Goal: Task Accomplishment & Management: Use online tool/utility

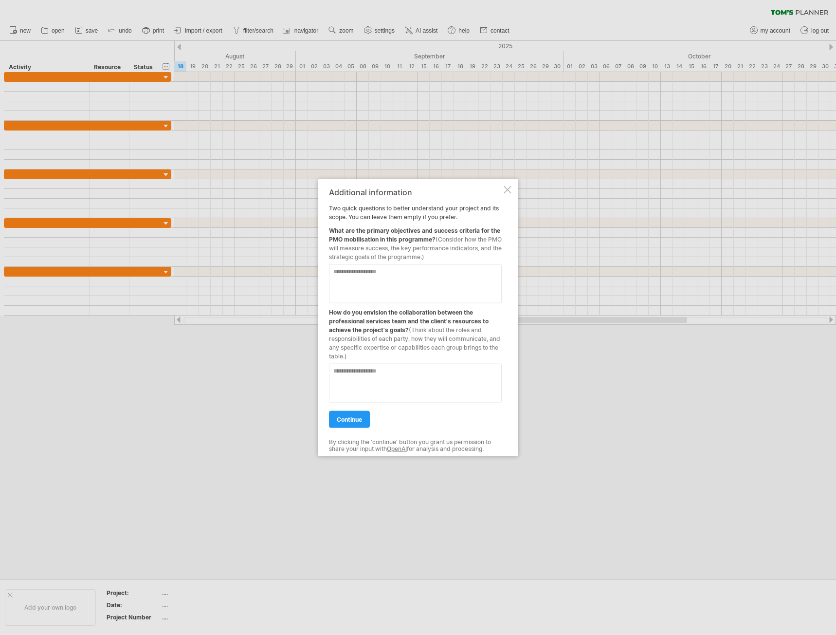
click at [439, 272] on textarea at bounding box center [415, 283] width 173 height 39
type textarea "**********"
click at [385, 372] on textarea at bounding box center [415, 383] width 173 height 39
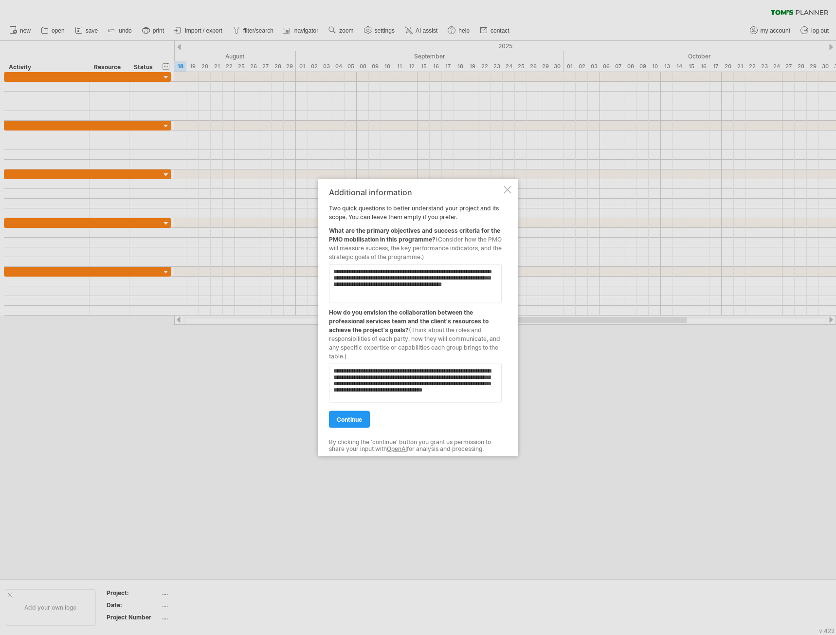
scroll to position [2, 0]
type textarea "**********"
click at [361, 422] on span "continue" at bounding box center [349, 419] width 25 height 7
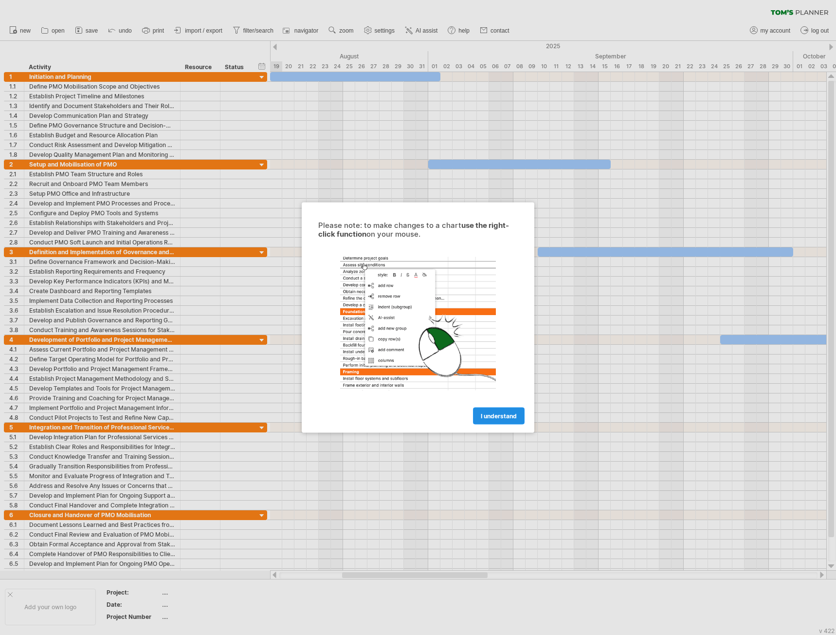
click at [490, 415] on span "I understand" at bounding box center [499, 415] width 36 height 7
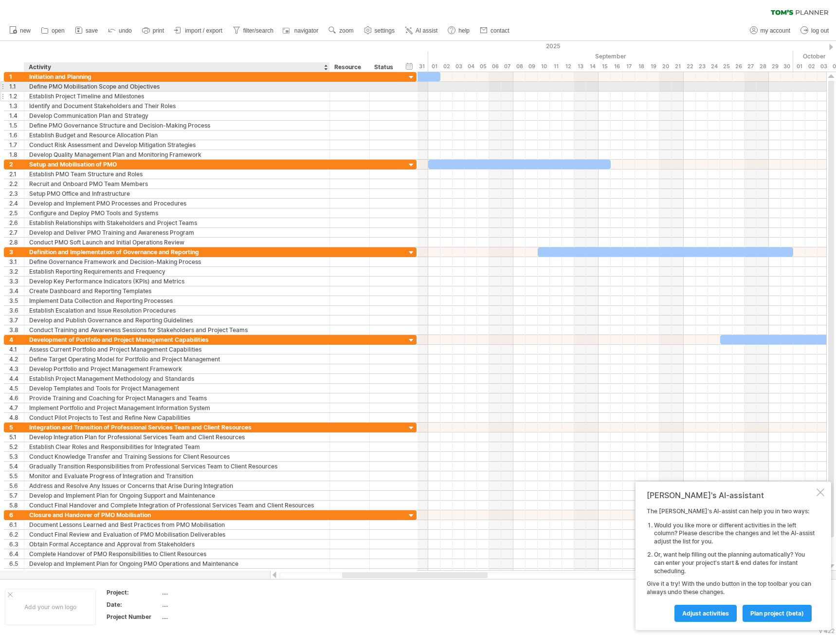
drag, startPoint x: 179, startPoint y: 85, endPoint x: 329, endPoint y: 98, distance: 150.0
click at [329, 98] on div "**********" at bounding box center [210, 116] width 413 height 88
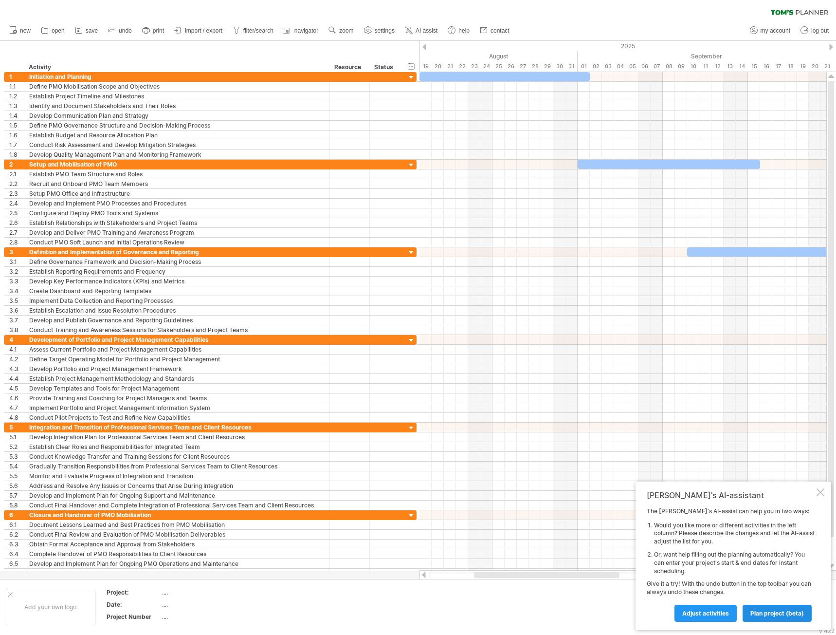
click at [777, 611] on span "plan project (beta)" at bounding box center [778, 612] width 54 height 7
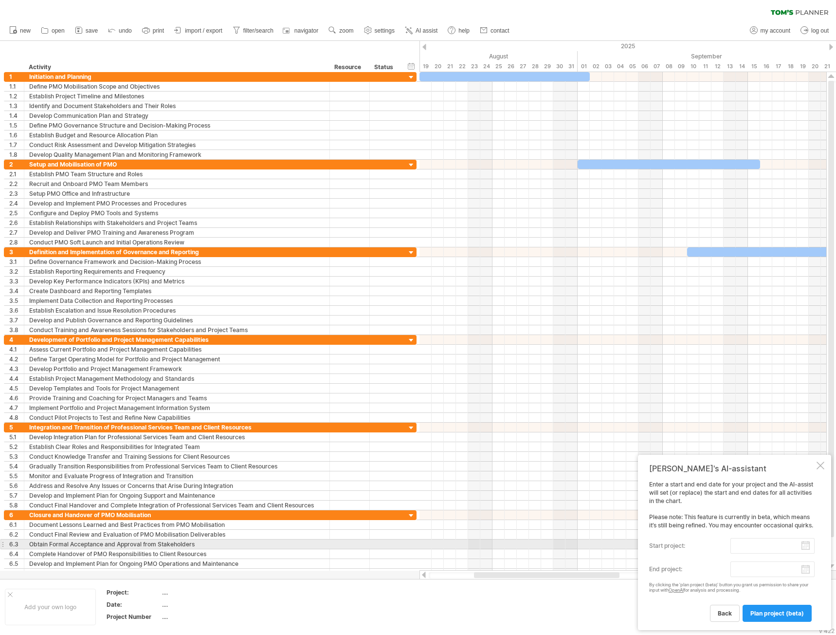
click at [806, 549] on input "start project:" at bounding box center [773, 546] width 84 height 16
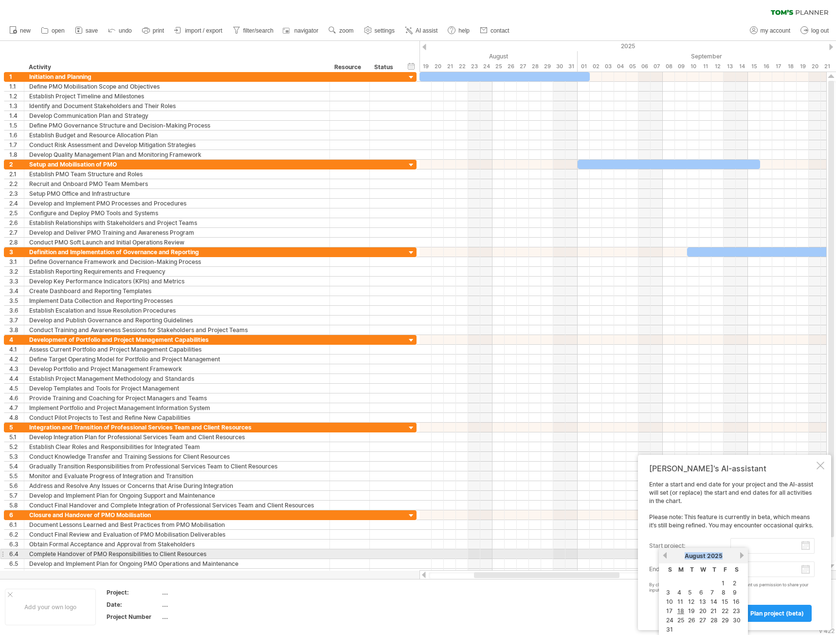
click at [738, 554] on div "previous next [DATE]" at bounding box center [703, 556] width 89 height 16
click at [741, 556] on link "next" at bounding box center [741, 554] width 7 height 7
click at [681, 585] on link "1" at bounding box center [679, 582] width 5 height 9
type input "********"
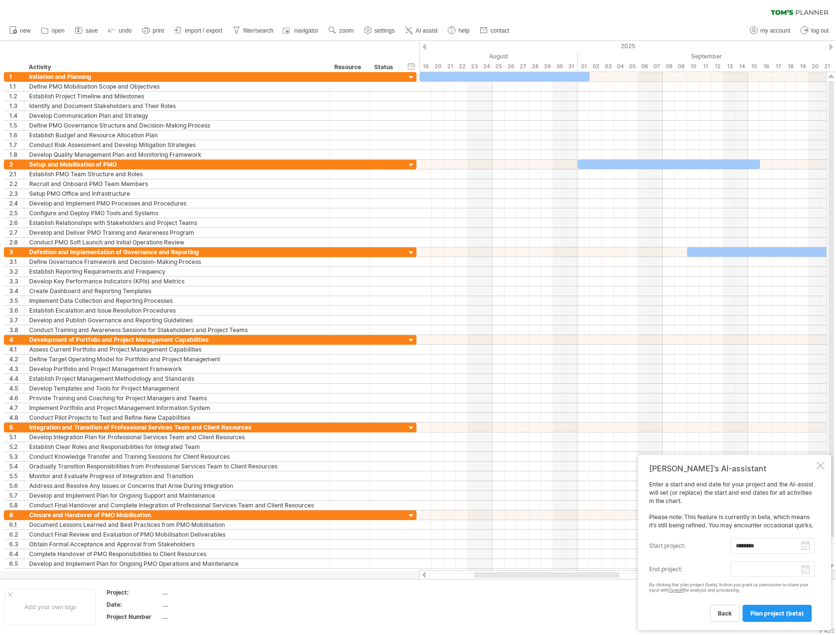
click at [806, 571] on body "progress(100%) Trying to reach [DOMAIN_NAME] Connected again... 0% clear filter…" at bounding box center [418, 318] width 836 height 637
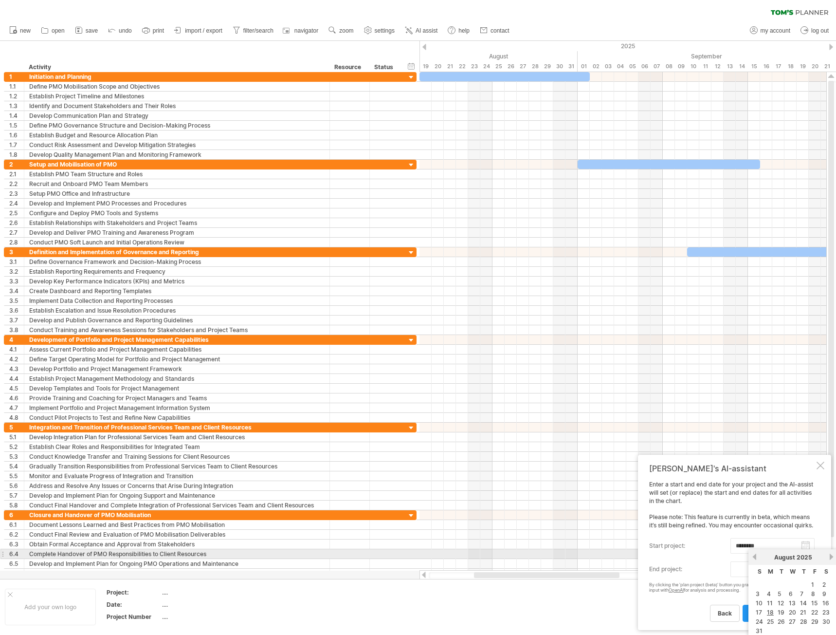
click at [832, 558] on link "next" at bounding box center [831, 556] width 7 height 7
click at [830, 558] on link "next" at bounding box center [831, 556] width 7 height 7
click at [815, 621] on link "31" at bounding box center [815, 621] width 9 height 9
type input "********"
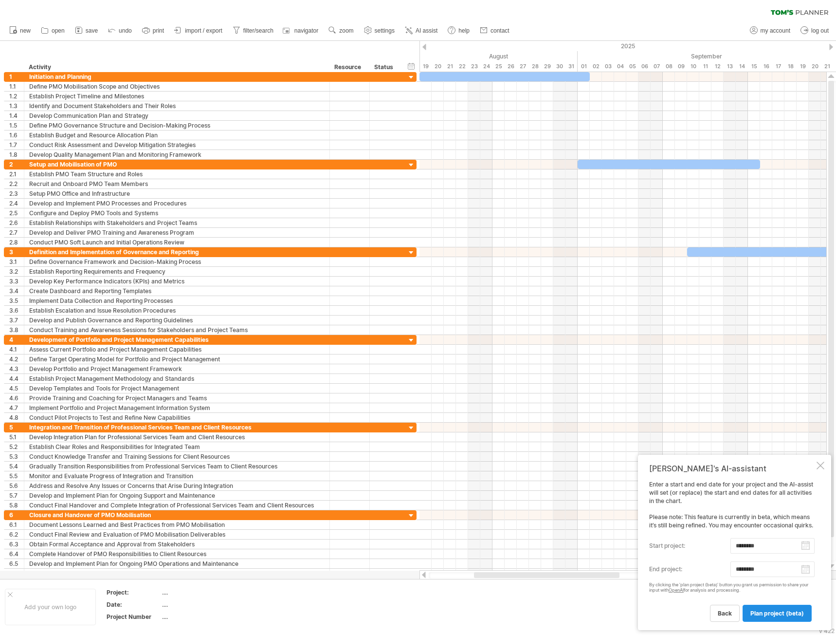
click at [775, 613] on span "plan project (beta)" at bounding box center [778, 612] width 54 height 7
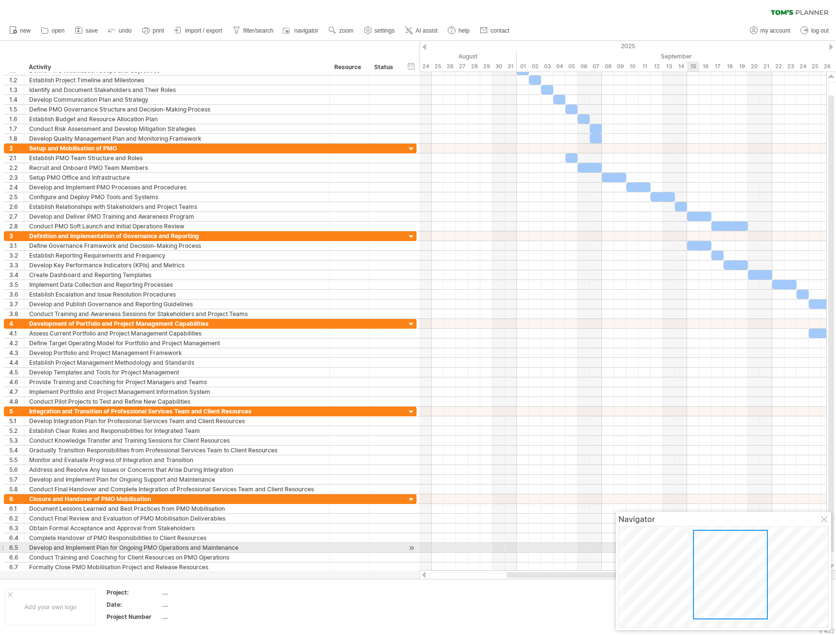
drag, startPoint x: 697, startPoint y: 550, endPoint x: 733, endPoint y: 547, distance: 35.7
click at [733, 547] on div at bounding box center [730, 575] width 75 height 90
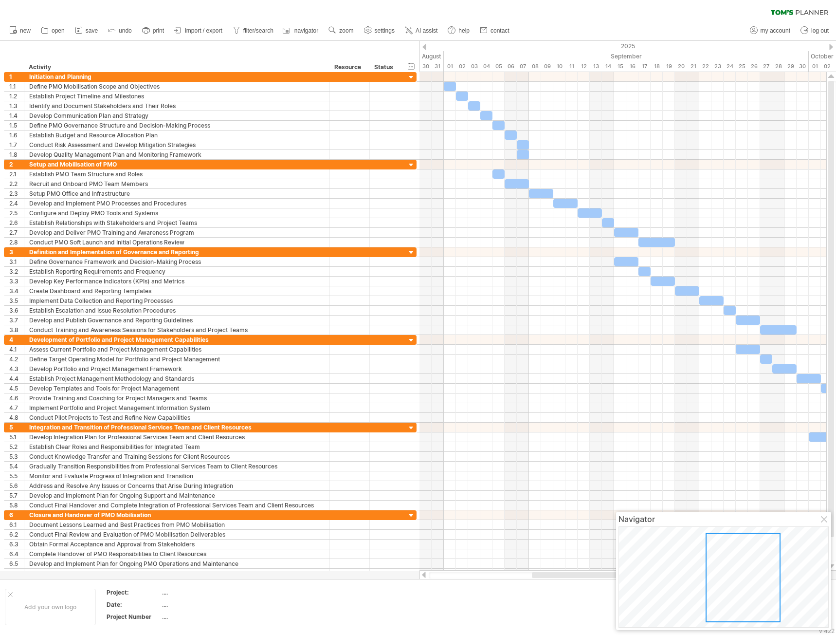
drag, startPoint x: 529, startPoint y: 573, endPoint x: 554, endPoint y: 581, distance: 26.3
click at [554, 581] on div "Trying to reach [DOMAIN_NAME] Connected again... 0% clear filter new 1" at bounding box center [418, 317] width 836 height 635
click at [420, 29] on span "AI assist" at bounding box center [427, 30] width 22 height 7
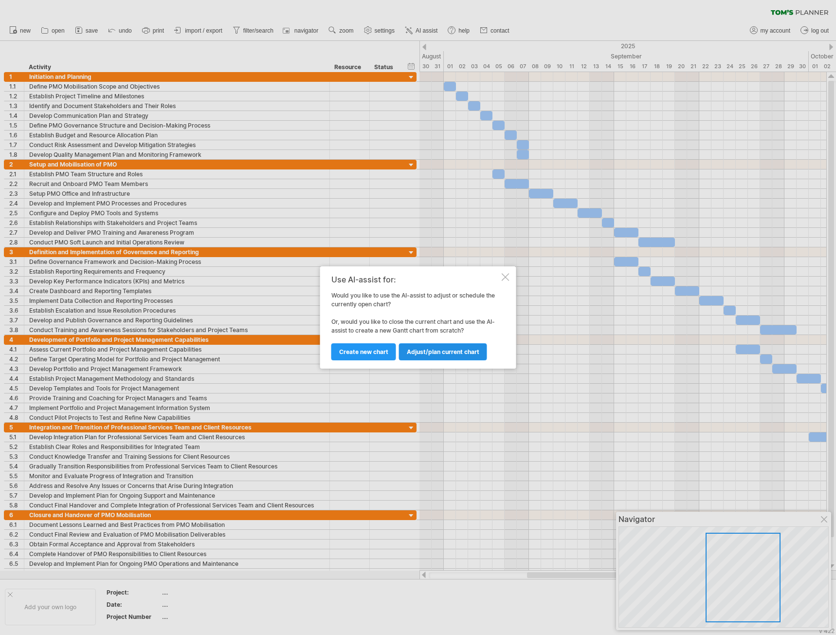
click at [454, 352] on span "Adjust/plan current chart" at bounding box center [443, 351] width 73 height 7
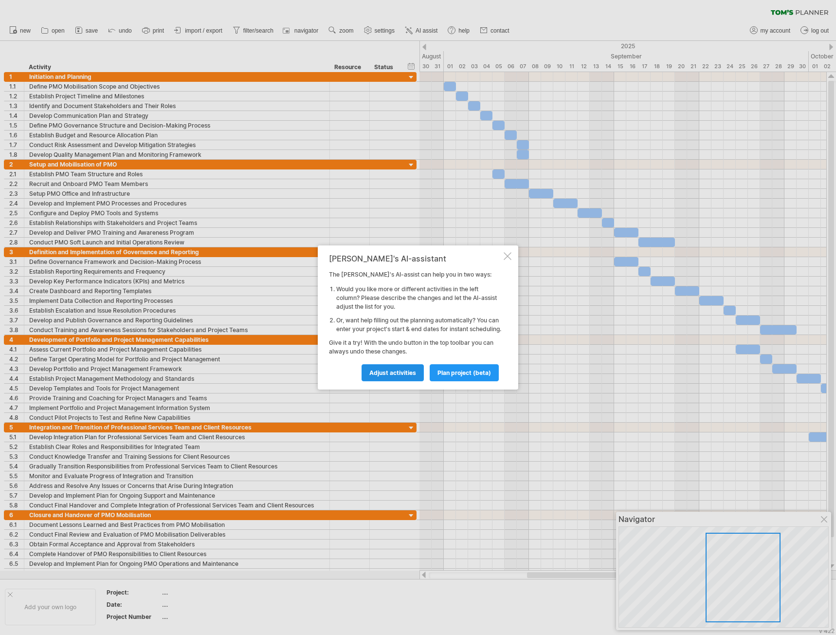
click at [399, 376] on span "Adjust activities" at bounding box center [392, 372] width 47 height 7
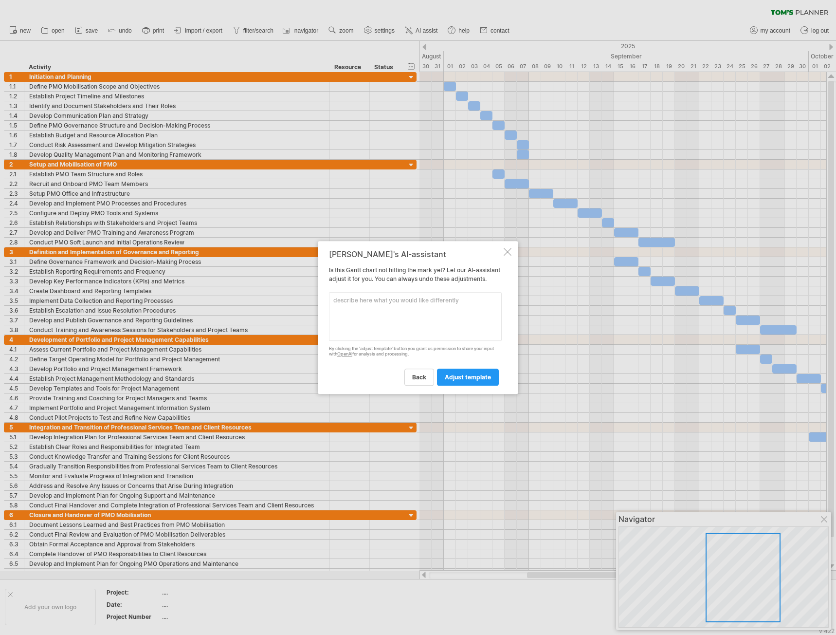
click at [389, 297] on textarea at bounding box center [415, 316] width 173 height 49
type textarea "remove all transition activities, the professional services team will run the P…"
click at [462, 385] on link "adjust template" at bounding box center [468, 376] width 62 height 17
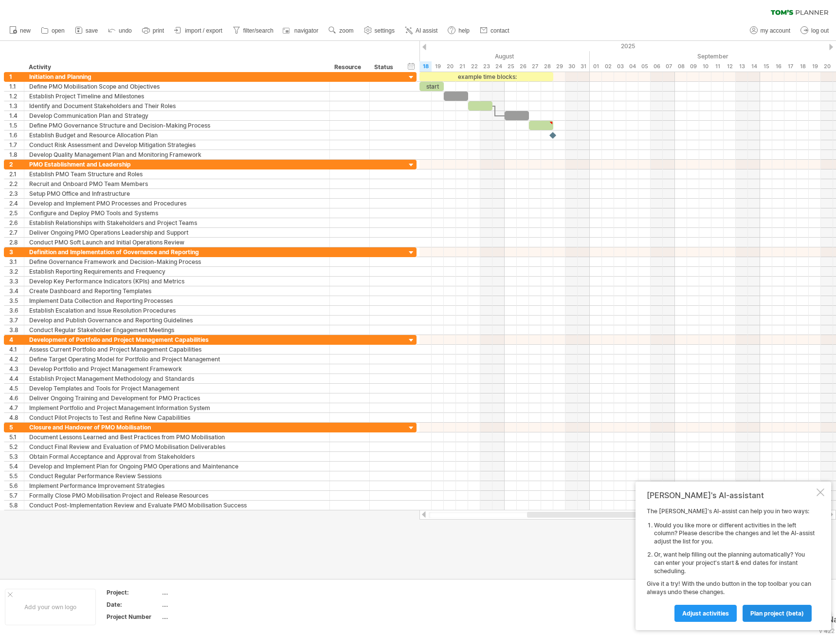
click at [782, 616] on span "plan project (beta)" at bounding box center [778, 612] width 54 height 7
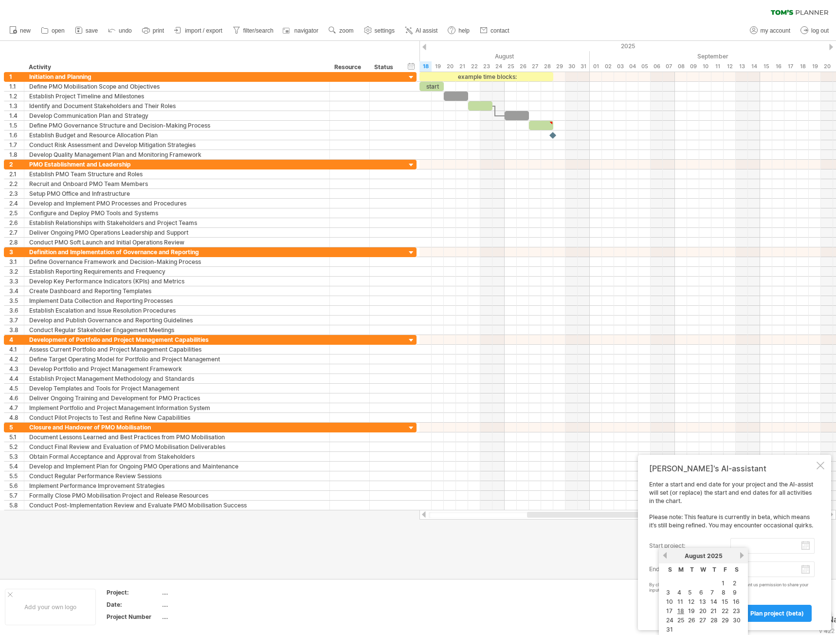
click at [810, 548] on input "start project:" at bounding box center [773, 546] width 84 height 16
click at [742, 554] on link "next" at bounding box center [741, 554] width 7 height 7
click at [678, 582] on link "1" at bounding box center [679, 582] width 5 height 9
type input "********"
click at [809, 570] on body "progress(100%) Trying to reach [DOMAIN_NAME] Connected again... 0% clear filter…" at bounding box center [418, 318] width 836 height 637
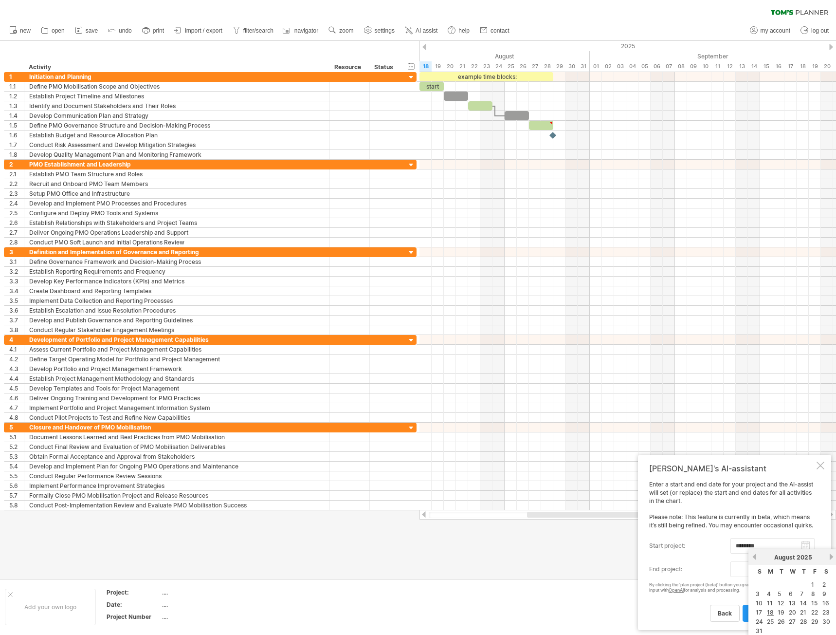
click at [829, 556] on link "next" at bounding box center [831, 556] width 7 height 7
click at [814, 623] on link "31" at bounding box center [815, 621] width 9 height 9
type input "********"
click at [778, 616] on span "plan project (beta)" at bounding box center [778, 612] width 54 height 7
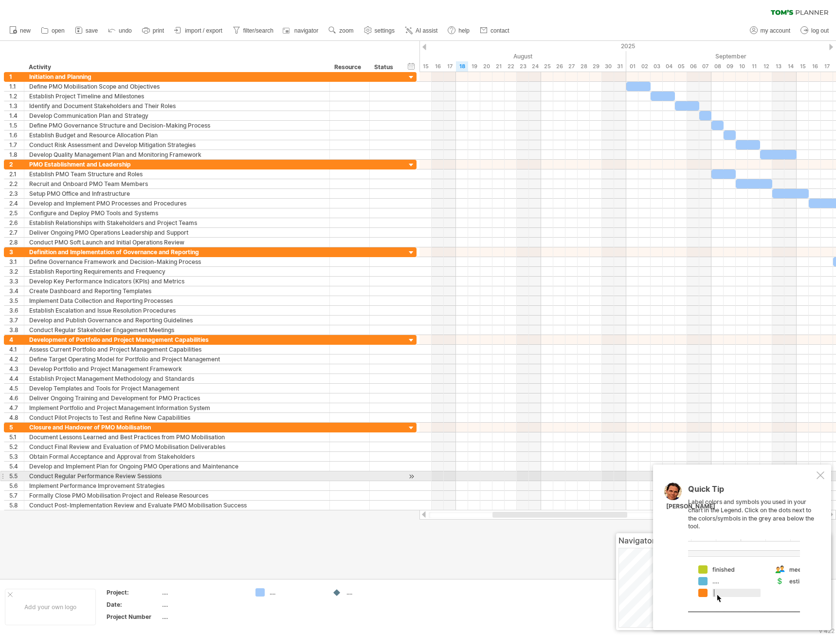
click at [821, 474] on div at bounding box center [821, 475] width 8 height 8
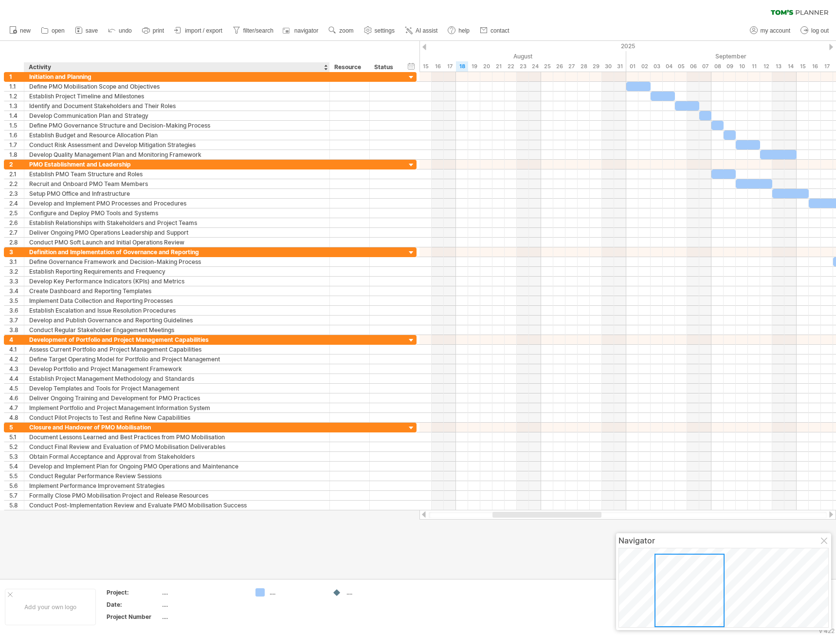
click at [260, 592] on div "Trying to reach [DOMAIN_NAME] Connected again... 0% clear filter new 1" at bounding box center [418, 317] width 836 height 635
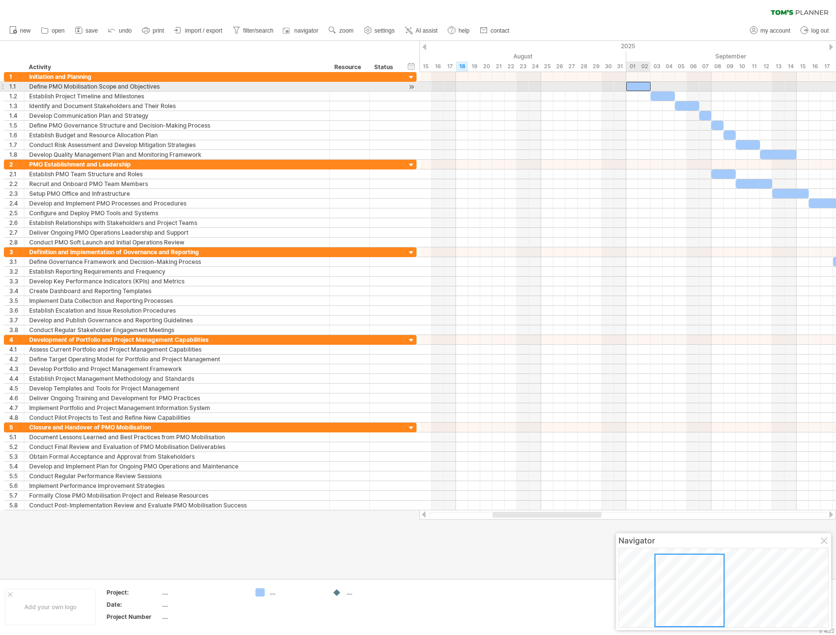
click at [639, 90] on div at bounding box center [638, 86] width 24 height 9
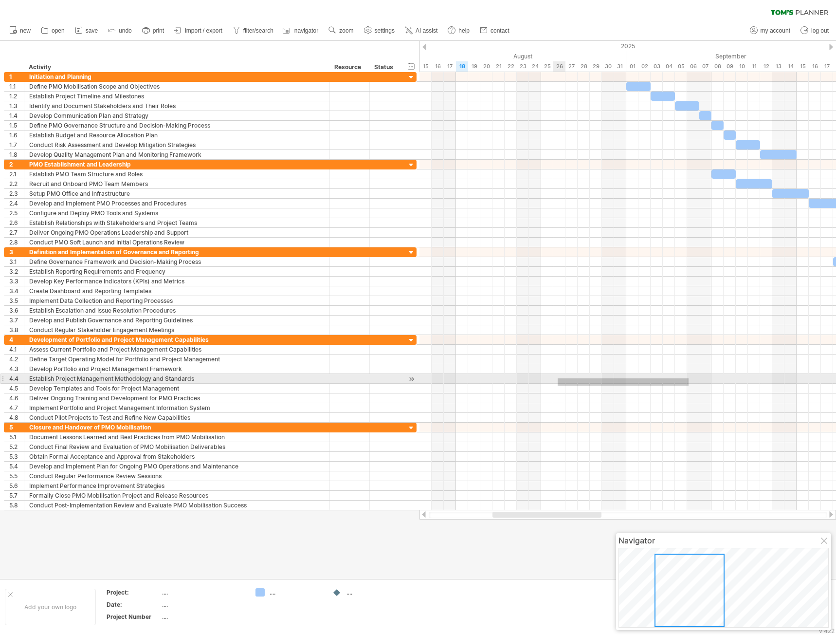
drag, startPoint x: 686, startPoint y: 385, endPoint x: 558, endPoint y: 378, distance: 128.2
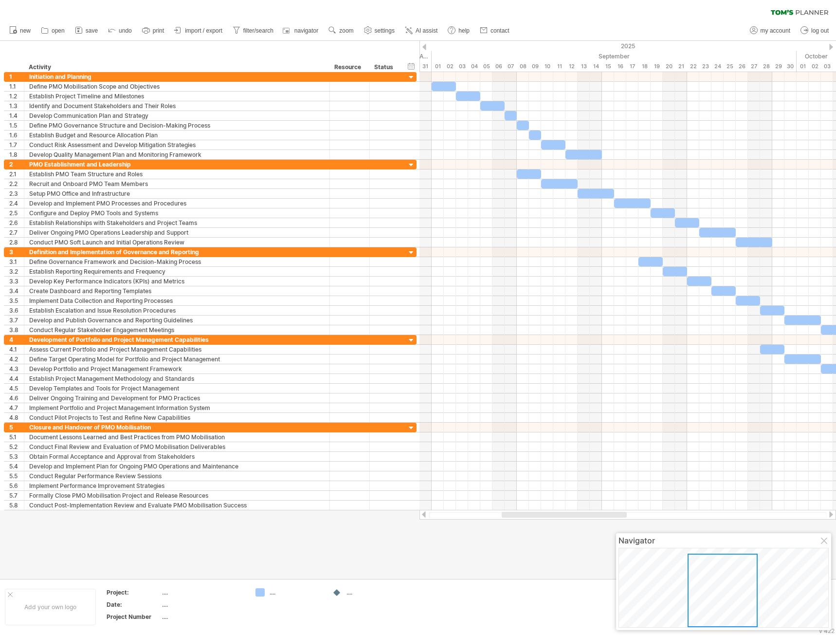
drag, startPoint x: 716, startPoint y: 586, endPoint x: 734, endPoint y: 586, distance: 18.5
click at [734, 586] on div at bounding box center [723, 589] width 70 height 73
click at [158, 29] on span "print" at bounding box center [158, 30] width 11 height 7
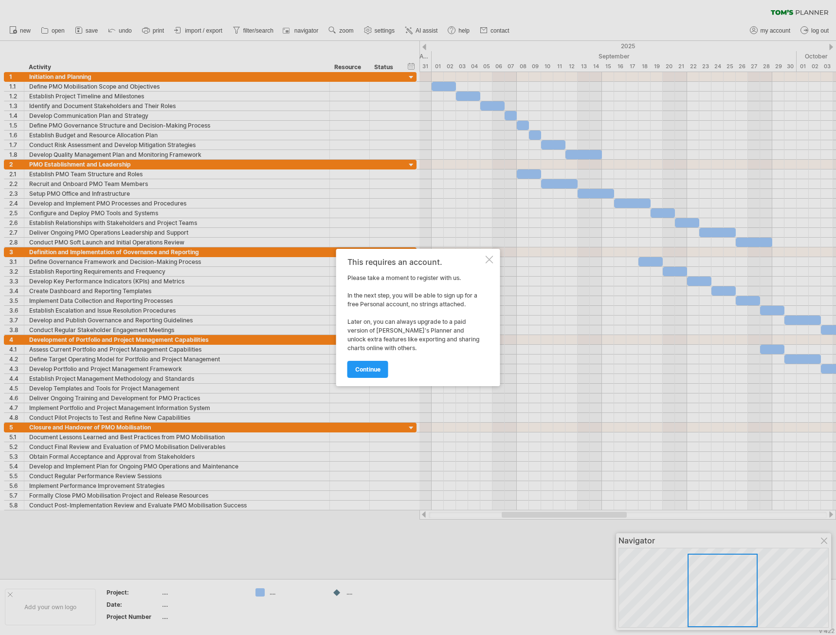
click at [214, 29] on div at bounding box center [418, 317] width 836 height 635
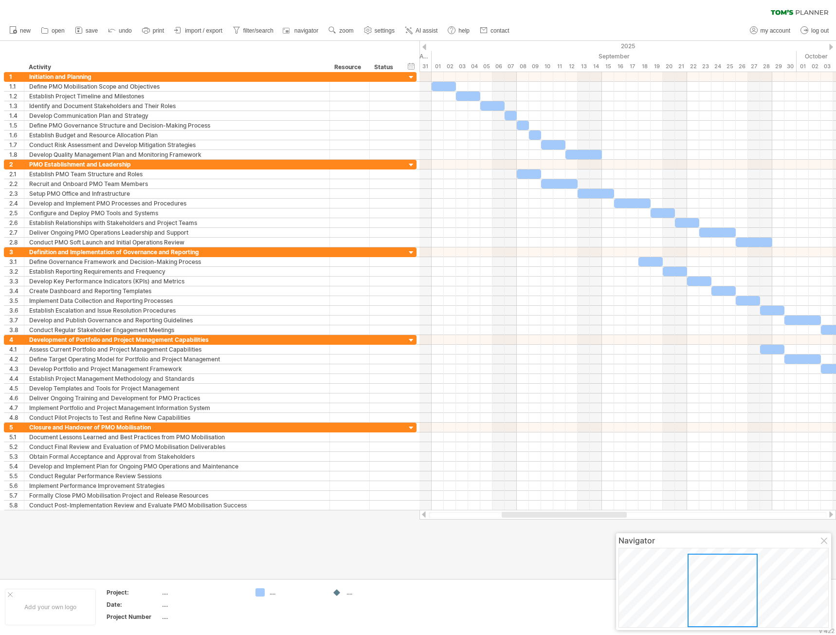
click at [214, 29] on span "import / export" at bounding box center [203, 30] width 37 height 7
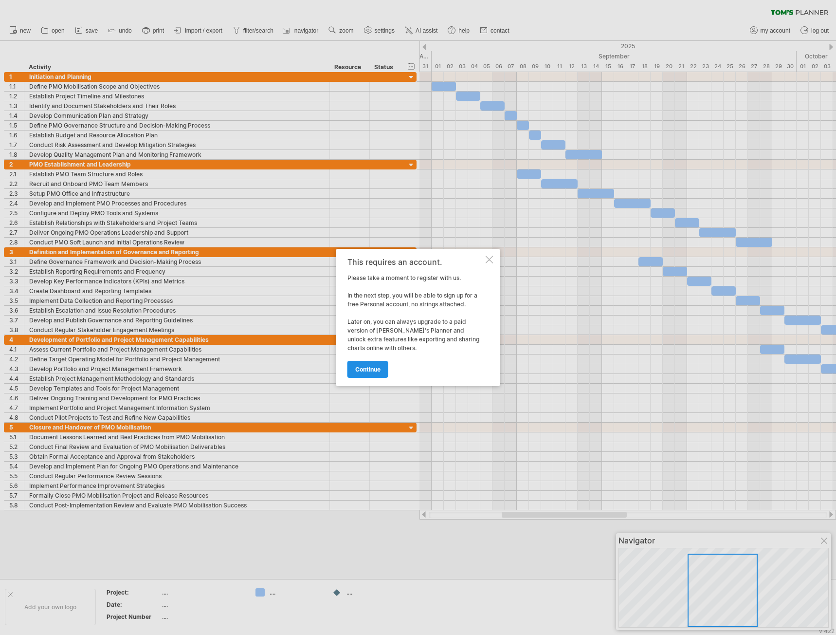
click at [374, 371] on span "continue" at bounding box center [367, 369] width 25 height 7
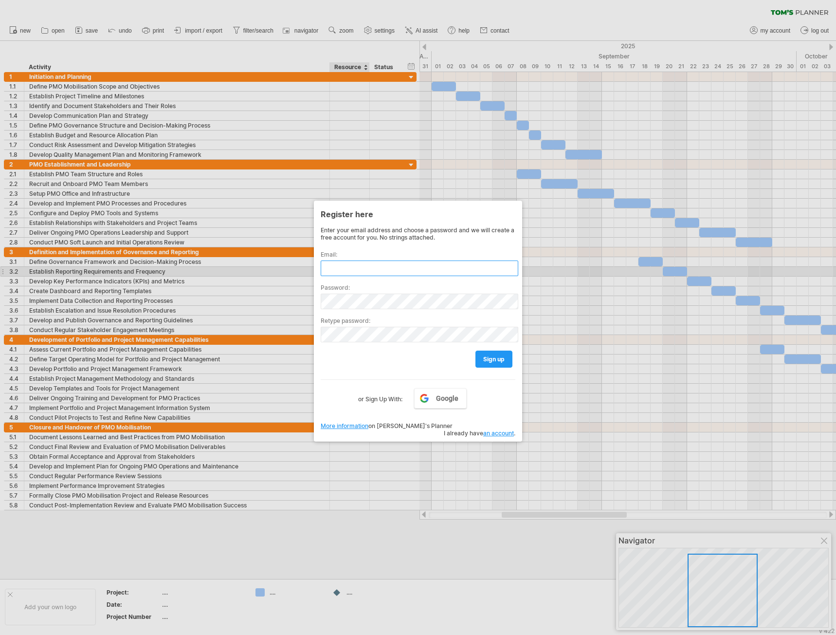
click at [369, 268] on input "text" at bounding box center [420, 268] width 198 height 16
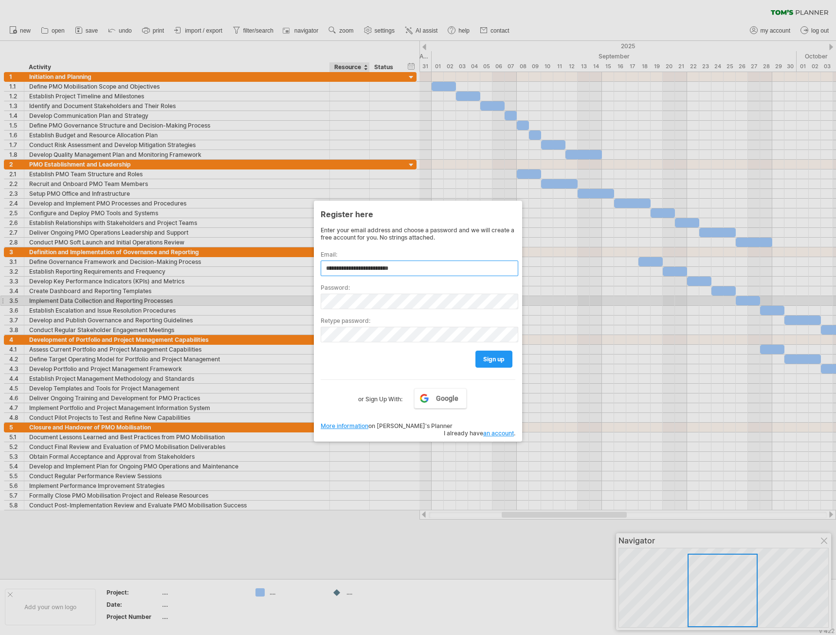
type input "**********"
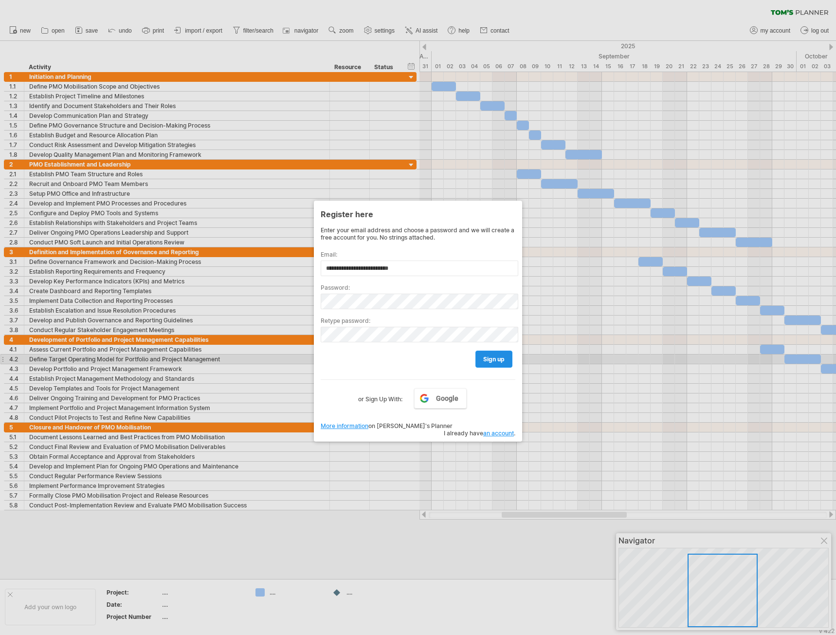
click at [485, 361] on span "sign up" at bounding box center [493, 358] width 21 height 7
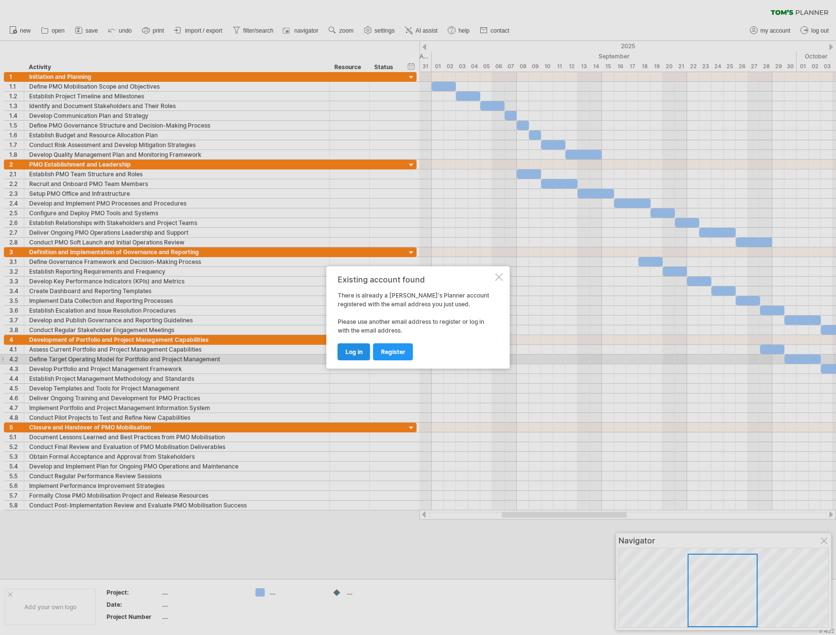
click at [357, 354] on span "log in" at bounding box center [354, 351] width 17 height 7
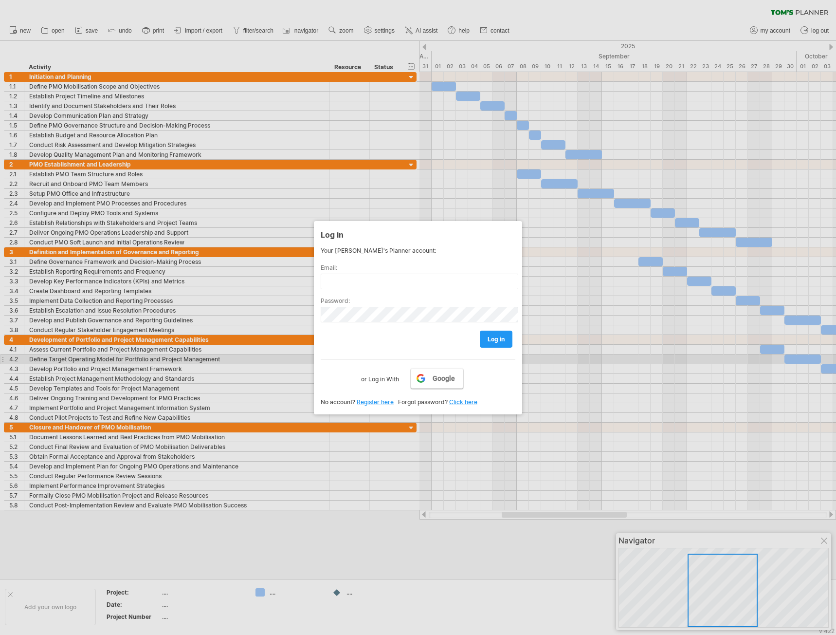
click at [438, 376] on span "Google" at bounding box center [444, 378] width 22 height 8
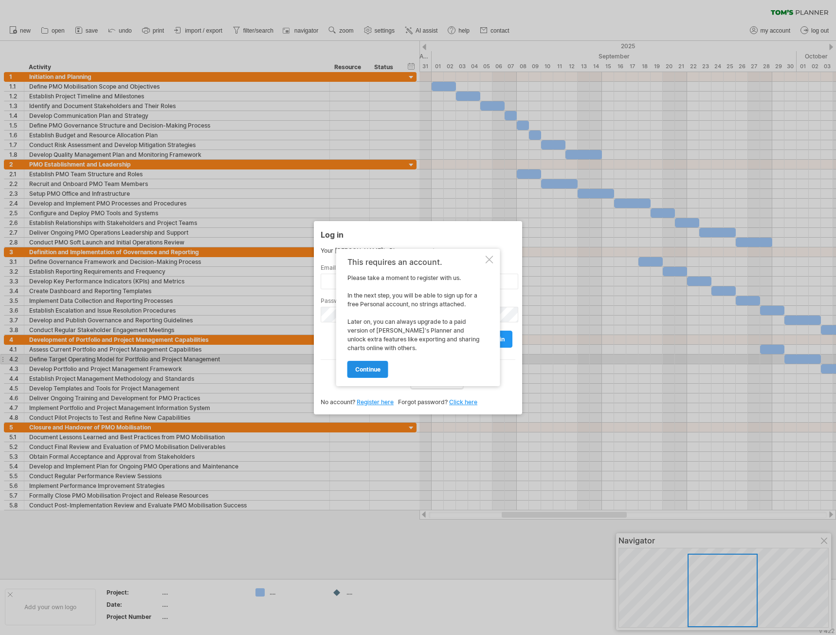
click at [368, 371] on span "continue" at bounding box center [367, 369] width 25 height 7
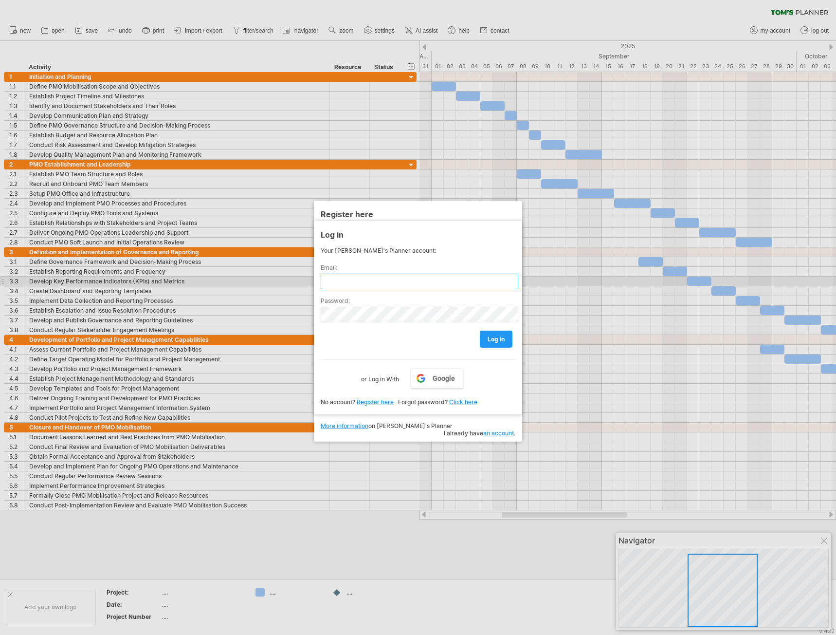
click at [413, 285] on input "text" at bounding box center [420, 282] width 198 height 16
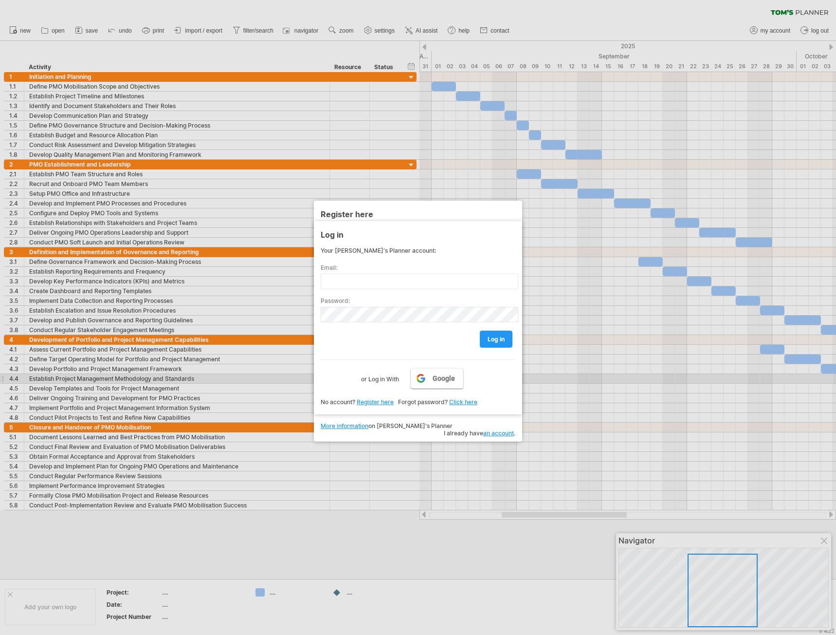
click at [440, 382] on span "Google" at bounding box center [444, 378] width 22 height 8
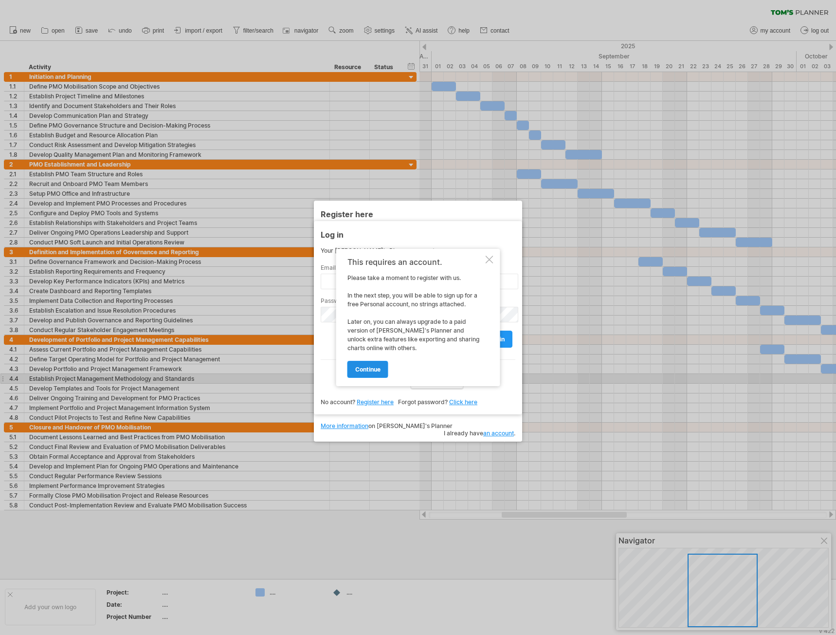
click at [370, 370] on span "continue" at bounding box center [367, 369] width 25 height 7
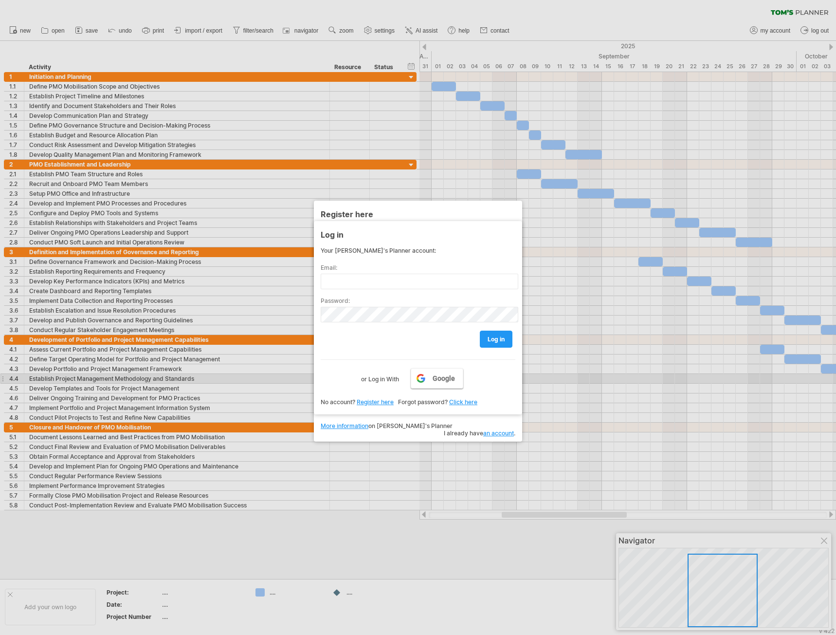
click at [439, 379] on span "Google" at bounding box center [444, 378] width 22 height 8
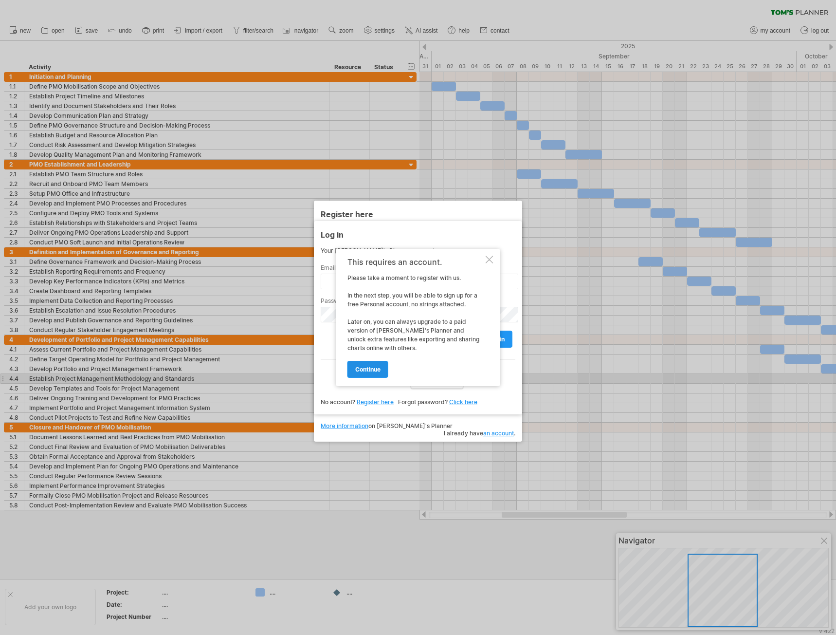
click at [378, 366] on span "continue" at bounding box center [367, 369] width 25 height 7
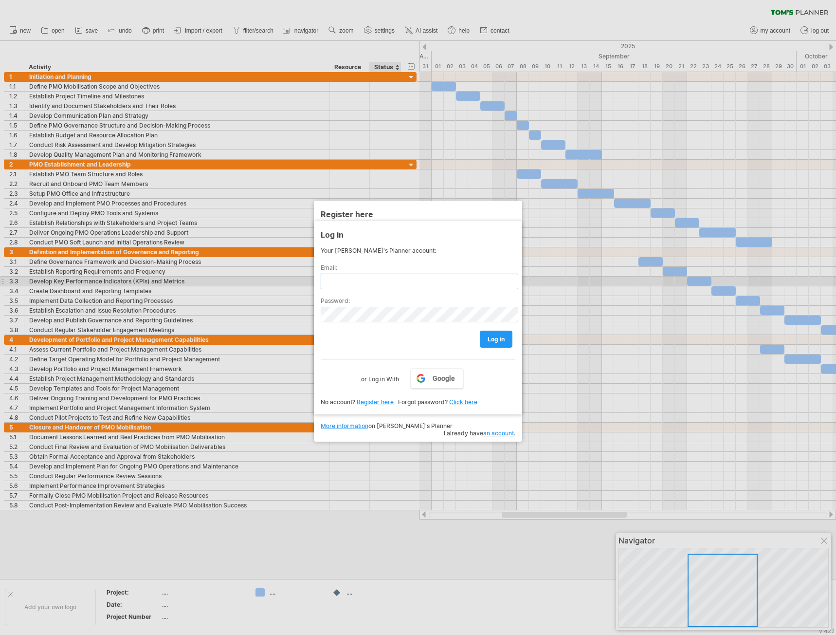
click at [398, 282] on input "text" at bounding box center [420, 282] width 198 height 16
type input "**********"
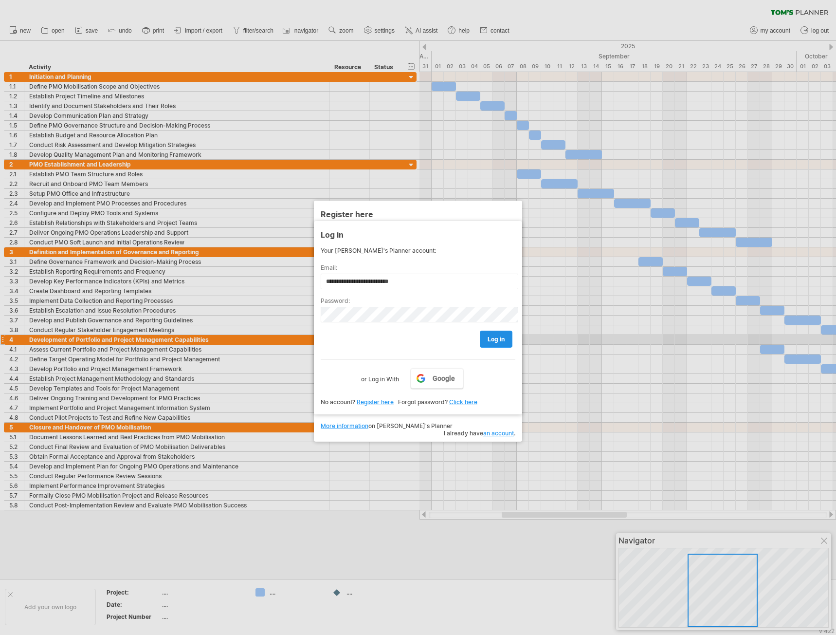
click at [506, 342] on link "log in" at bounding box center [496, 338] width 33 height 17
click at [497, 338] on span "log in" at bounding box center [496, 338] width 17 height 7
click at [496, 335] on span "log in" at bounding box center [496, 338] width 17 height 7
click at [498, 429] on link "an account" at bounding box center [498, 432] width 31 height 7
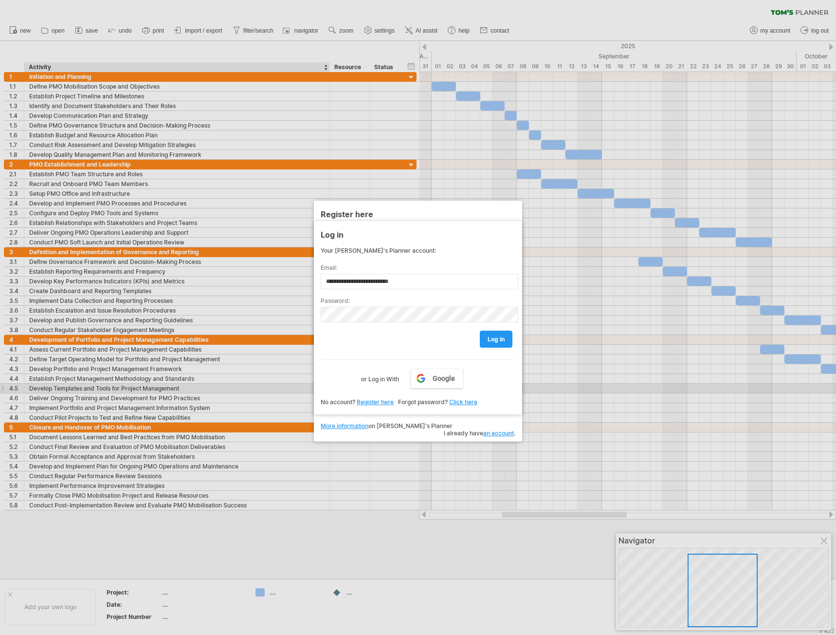
click at [219, 386] on div at bounding box center [418, 317] width 836 height 635
click at [246, 560] on div at bounding box center [418, 317] width 836 height 635
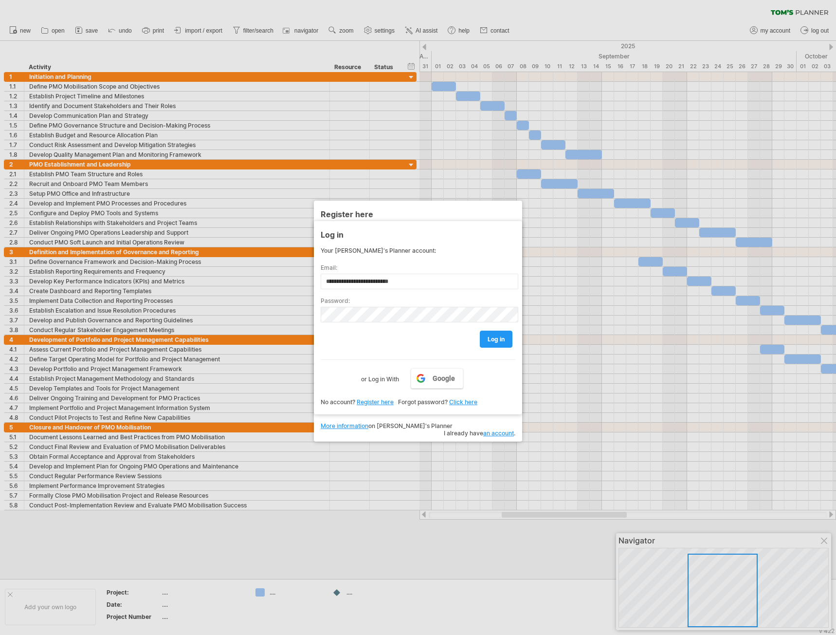
click at [525, 10] on div at bounding box center [418, 317] width 836 height 635
click at [444, 382] on link "Google" at bounding box center [437, 378] width 53 height 20
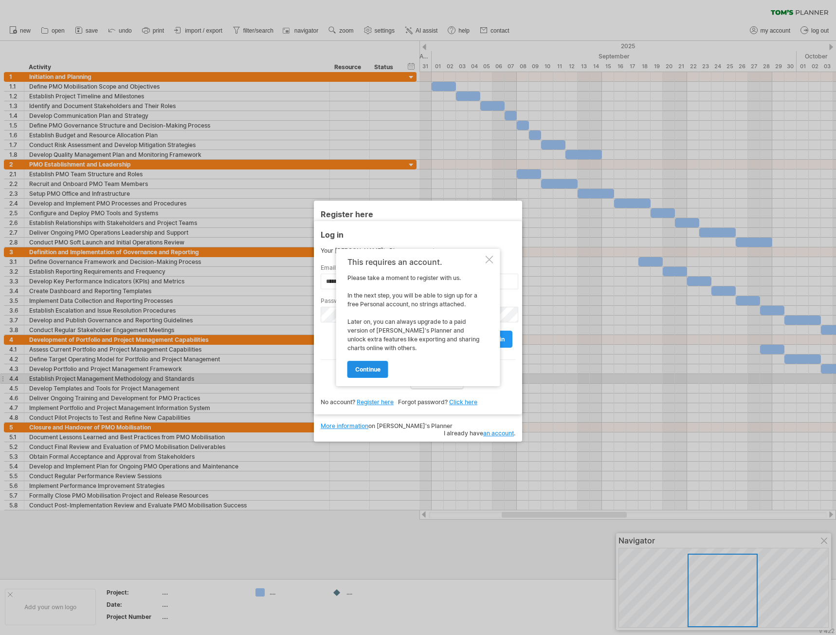
click at [375, 369] on span "continue" at bounding box center [367, 369] width 25 height 7
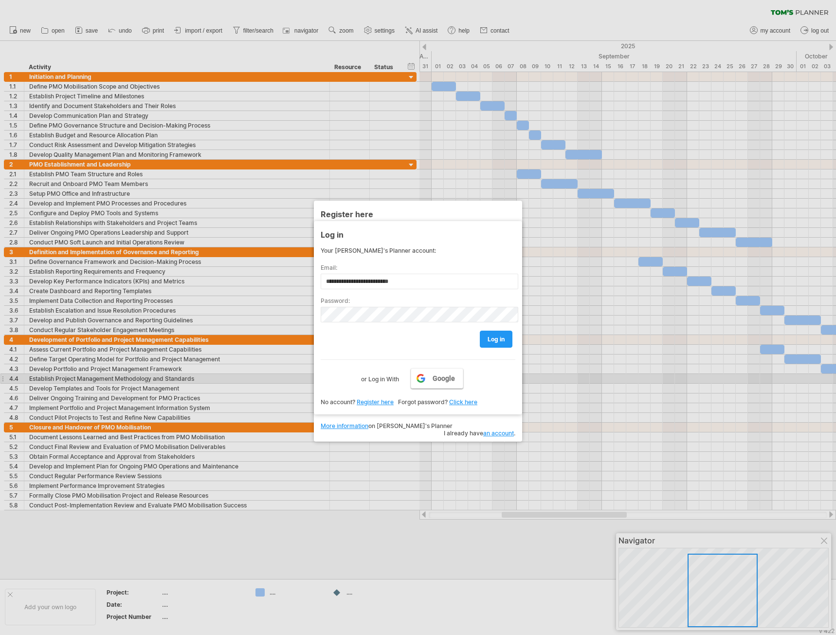
click at [440, 380] on span "Google" at bounding box center [444, 378] width 22 height 8
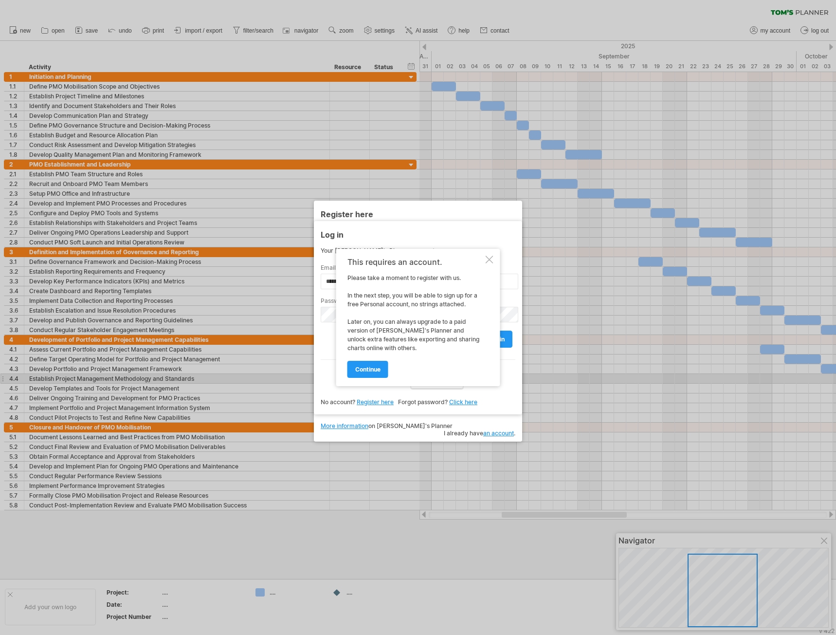
click at [486, 254] on div "This requires an account. Please take a moment to register with us. In the next…" at bounding box center [418, 317] width 164 height 137
click at [491, 260] on div at bounding box center [490, 260] width 8 height 8
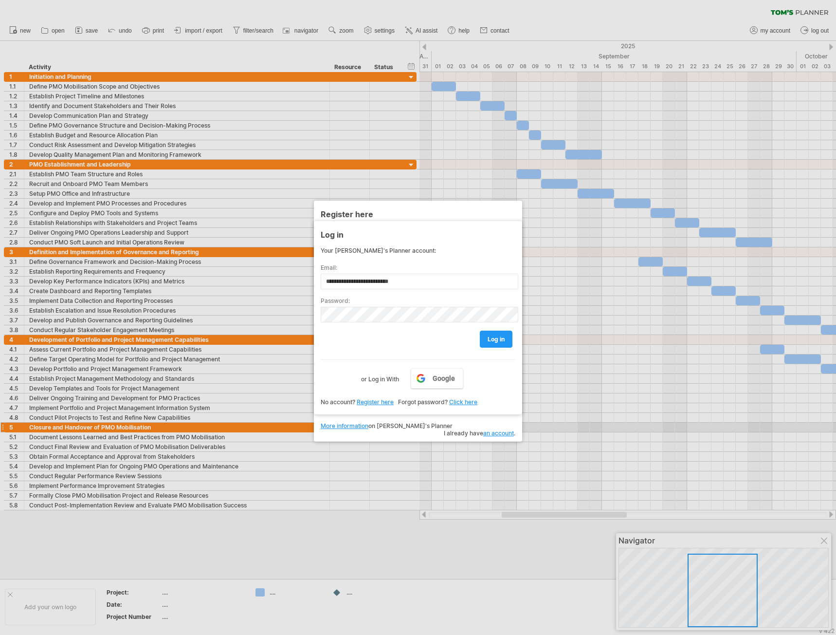
click at [498, 429] on link "an account" at bounding box center [498, 432] width 31 height 7
click at [547, 203] on div at bounding box center [418, 317] width 836 height 635
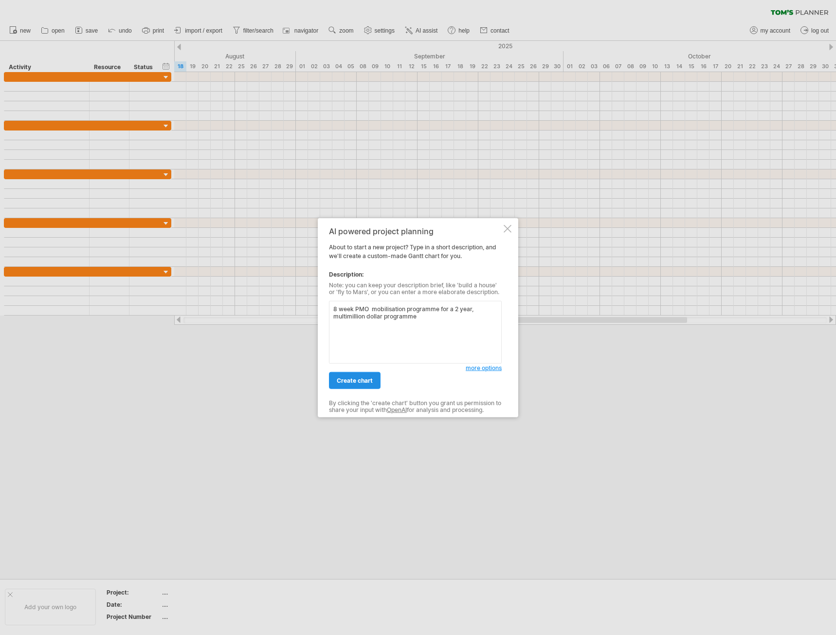
type textarea "8 week PMO mobilisation programme for a 2 year, multimillion dollar programme"
drag, startPoint x: 360, startPoint y: 379, endPoint x: 417, endPoint y: 326, distance: 77.1
click at [417, 326] on div "AI powered project planning About to start a new project? Type in a short descr…" at bounding box center [415, 318] width 173 height 182
click at [421, 319] on textarea "8 week PMO mobilisation programme for a 2 year, multimillion dollar programme" at bounding box center [415, 332] width 173 height 63
click at [352, 380] on span "create chart" at bounding box center [355, 380] width 36 height 7
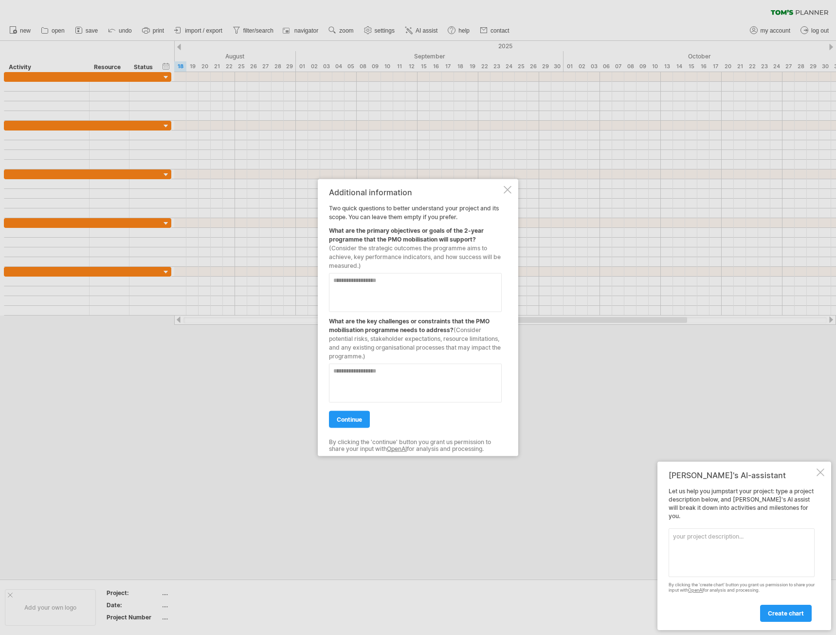
click at [366, 283] on textarea at bounding box center [415, 292] width 173 height 39
click at [487, 287] on textarea "**********" at bounding box center [415, 292] width 173 height 39
click at [440, 297] on textarea "**********" at bounding box center [415, 292] width 173 height 39
type textarea "**********"
click at [399, 368] on textarea at bounding box center [415, 383] width 173 height 39
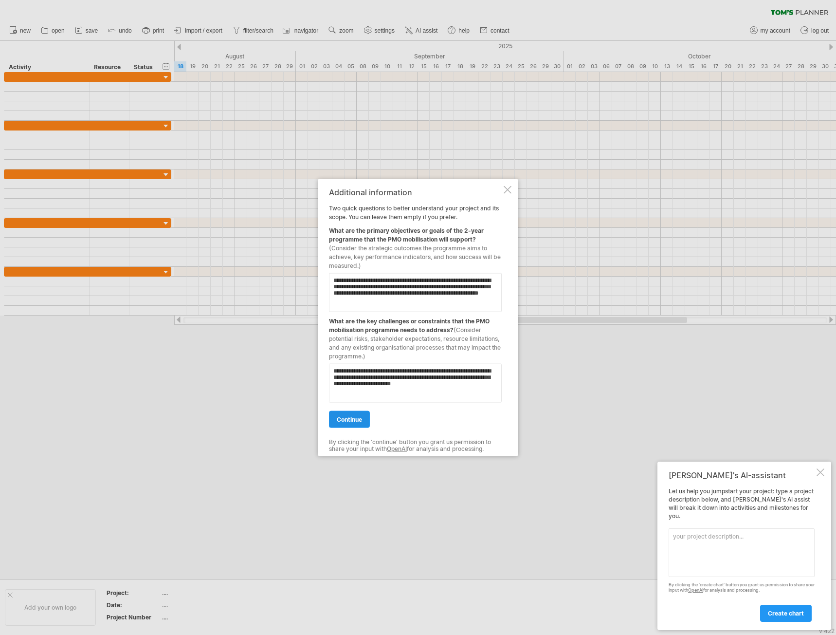
type textarea "**********"
click at [362, 419] on span "continue" at bounding box center [349, 419] width 25 height 7
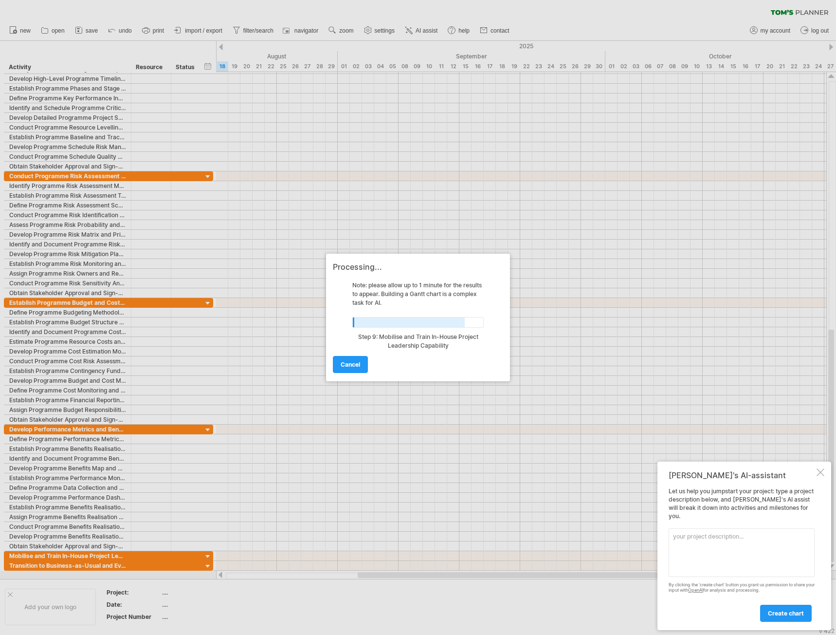
click at [821, 476] on div at bounding box center [821, 472] width 8 height 8
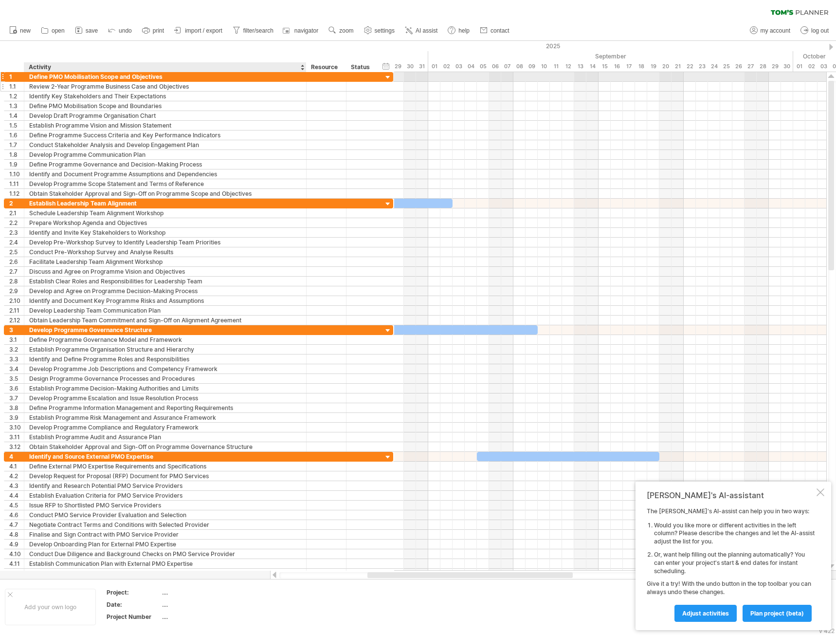
drag, startPoint x: 180, startPoint y: 72, endPoint x: 306, endPoint y: 84, distance: 126.6
click at [306, 84] on div "**********" at bounding box center [198, 135] width 389 height 127
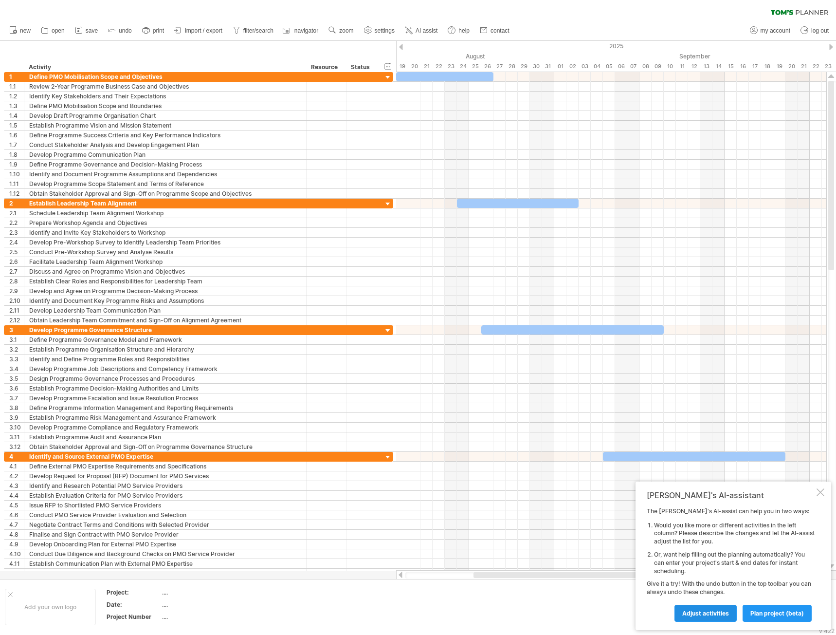
click at [697, 613] on span "Adjust activities" at bounding box center [705, 612] width 47 height 7
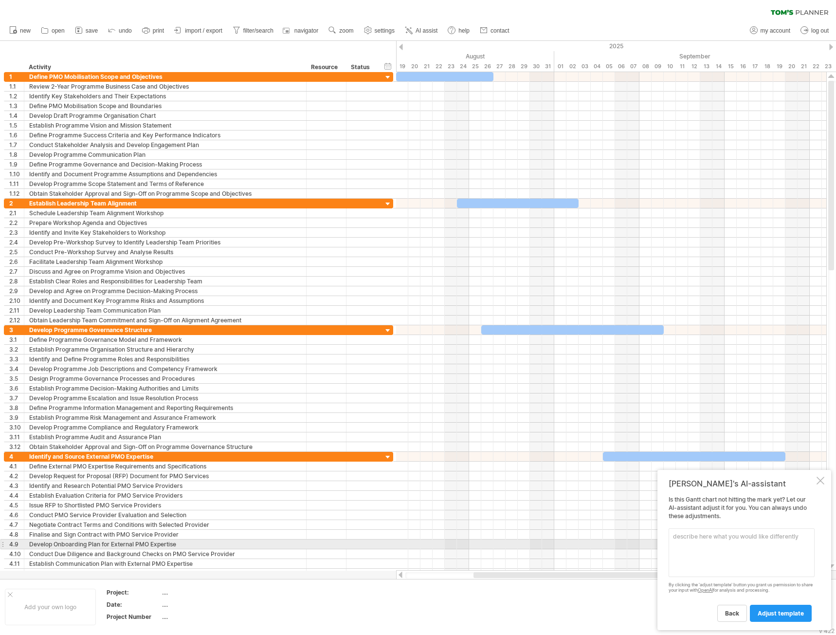
click at [709, 540] on textarea at bounding box center [742, 552] width 146 height 49
type textarea "e"
type textarea "remove all external PMO expertise tasks"
click at [780, 616] on span "adjust template" at bounding box center [781, 612] width 46 height 7
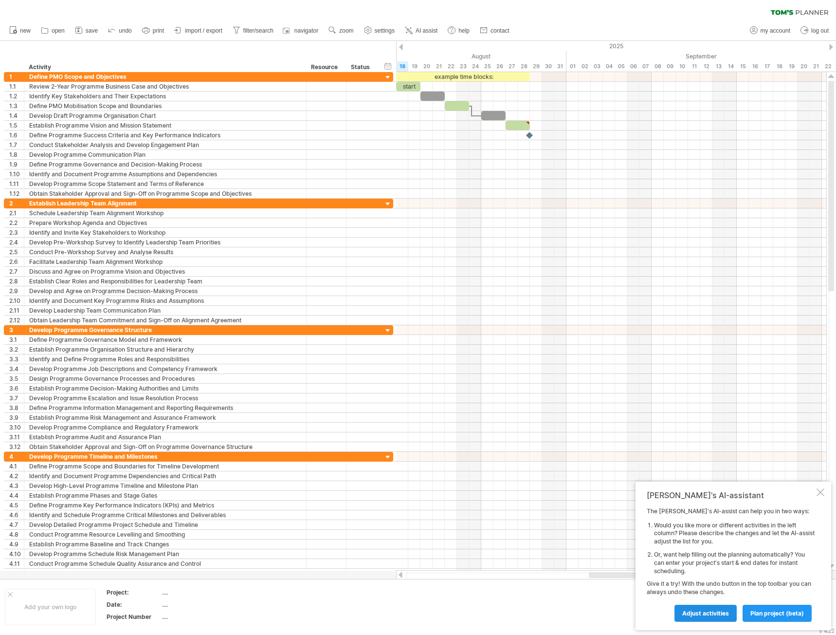
click at [725, 613] on span "Adjust activities" at bounding box center [705, 612] width 47 height 7
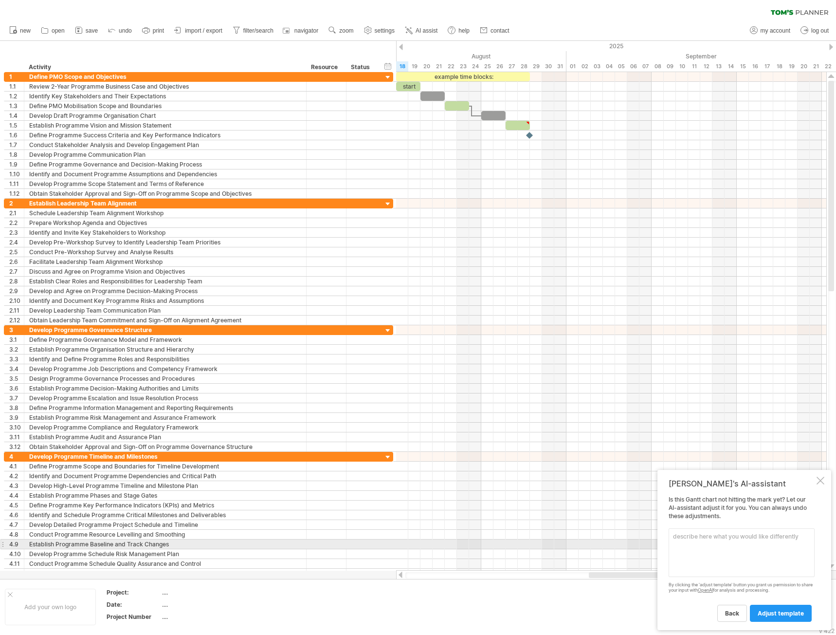
click at [715, 534] on textarea at bounding box center [742, 552] width 146 height 49
type textarea "halve the number of tasks"
click at [788, 618] on link "adjust template" at bounding box center [781, 613] width 62 height 17
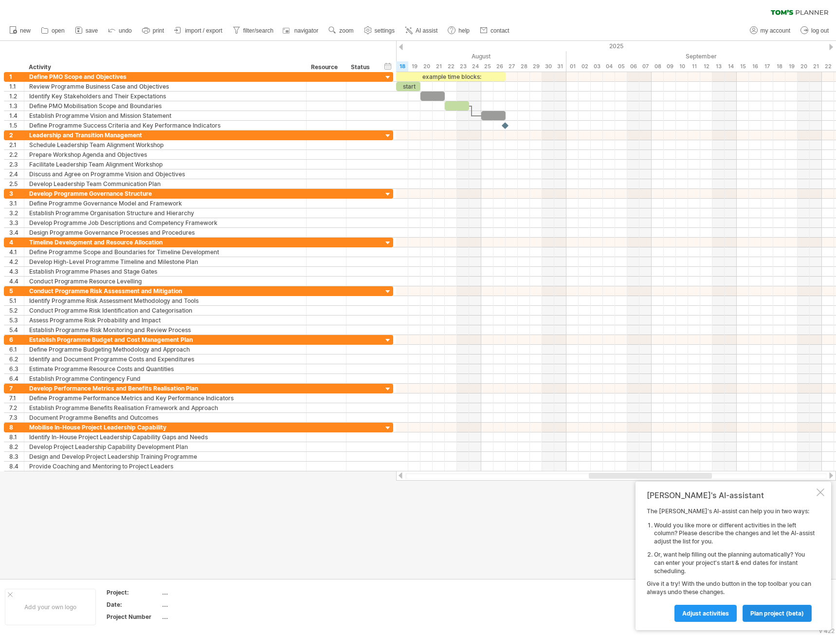
click at [777, 616] on span "plan project (beta)" at bounding box center [778, 612] width 54 height 7
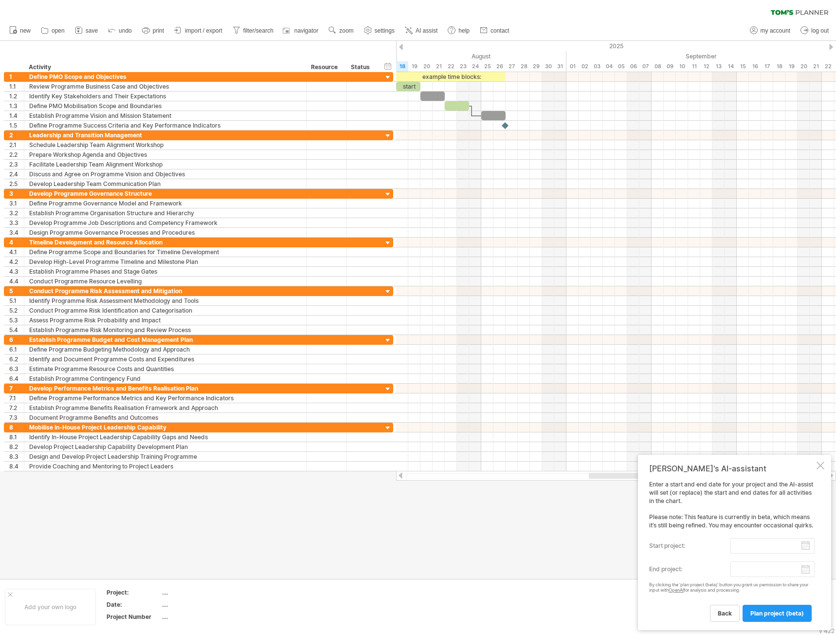
click at [807, 546] on input "start project:" at bounding box center [773, 546] width 84 height 16
click at [740, 556] on link "next" at bounding box center [741, 554] width 7 height 7
click at [680, 581] on link "1" at bounding box center [679, 582] width 5 height 9
type input "********"
click at [807, 572] on body "progress(100%) Trying to reach [DOMAIN_NAME] Connected again... 0% clear filter…" at bounding box center [418, 318] width 836 height 637
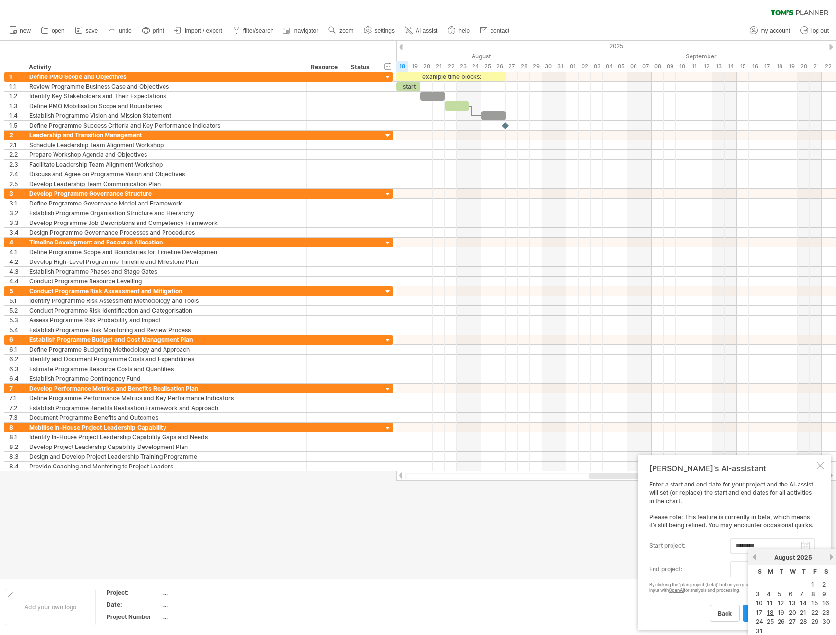
click at [836, 555] on div "previous next [DATE]" at bounding box center [793, 557] width 89 height 16
click at [829, 556] on link "next" at bounding box center [831, 556] width 7 height 7
click at [784, 621] on link "30" at bounding box center [782, 621] width 10 height 9
type input "********"
click at [774, 613] on span "plan project (beta)" at bounding box center [778, 612] width 54 height 7
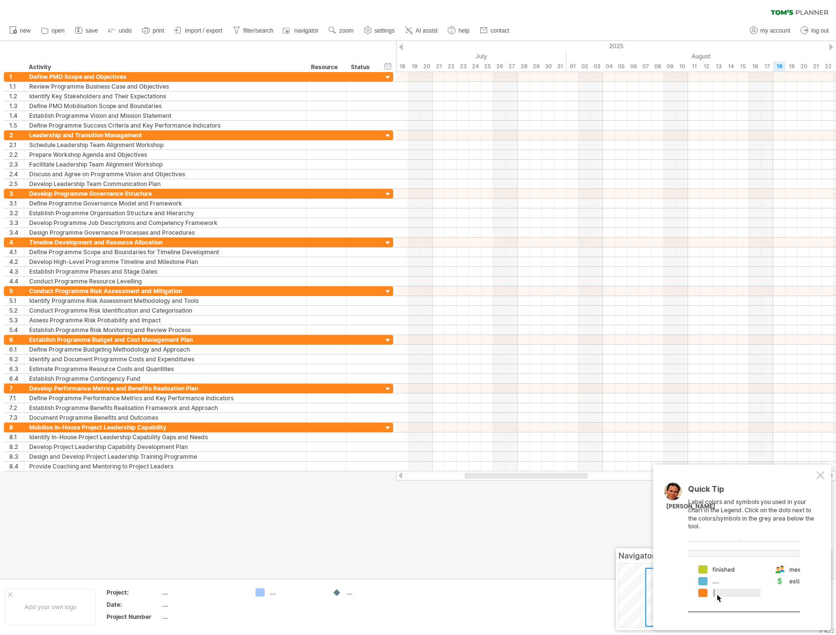
click at [820, 475] on div at bounding box center [821, 475] width 8 height 8
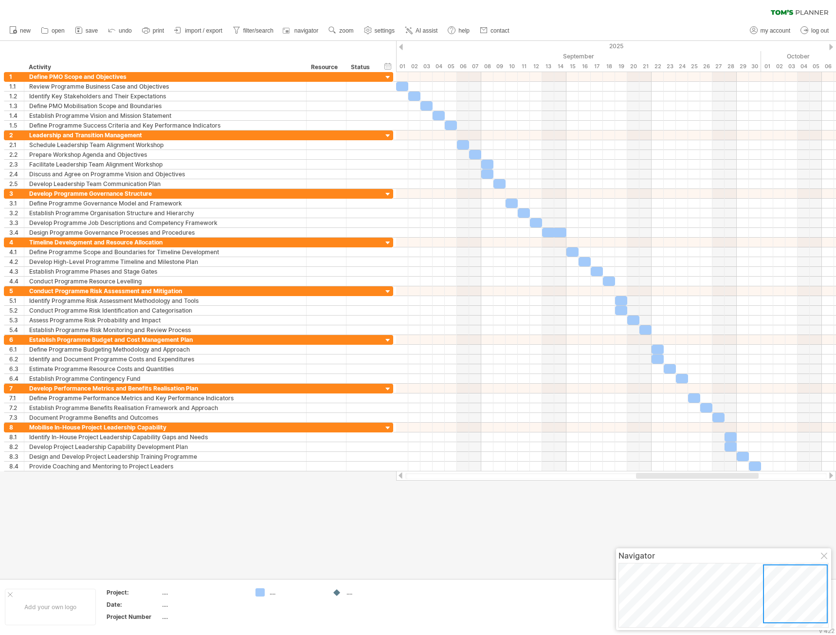
drag, startPoint x: 704, startPoint y: 591, endPoint x: 822, endPoint y: 588, distance: 117.8
click at [822, 588] on div at bounding box center [795, 593] width 65 height 59
click at [164, 595] on div "...." at bounding box center [203, 592] width 82 height 8
click at [164, 595] on input "text" at bounding box center [201, 592] width 78 height 8
type input "**********"
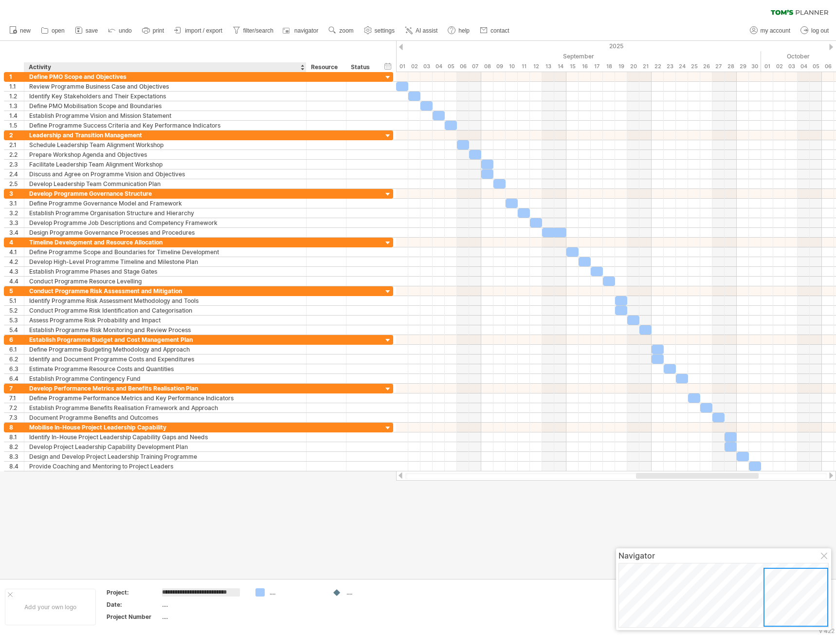
scroll to position [0, 4]
click at [166, 603] on div "...." at bounding box center [203, 605] width 82 height 8
type input "*"
type input "**********"
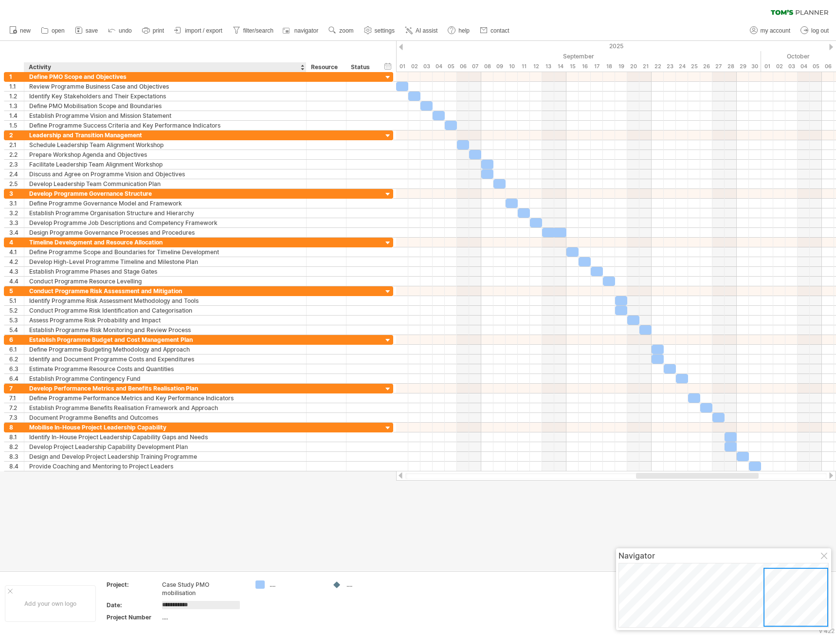
click at [165, 617] on div "...." at bounding box center [203, 617] width 82 height 8
type input "*******"
click at [149, 29] on icon at bounding box center [145, 31] width 7 height 4
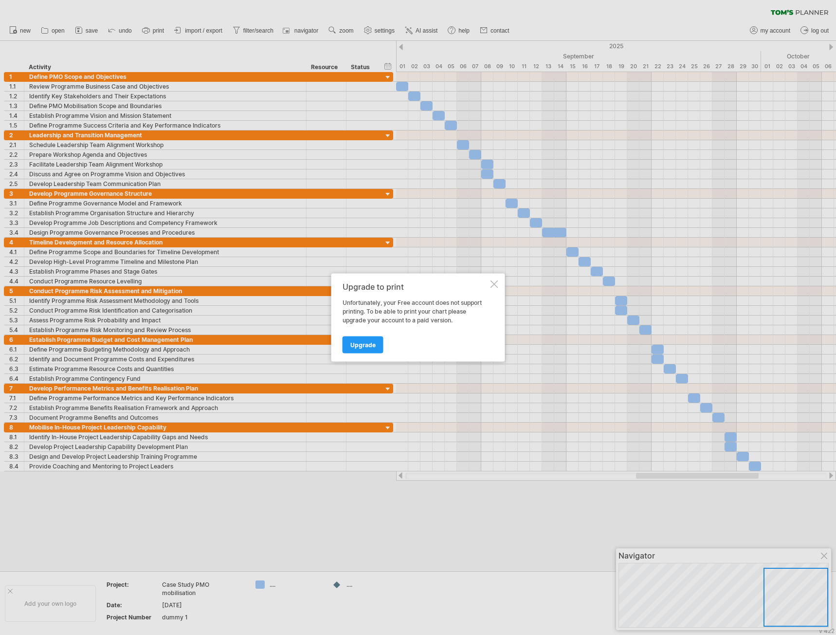
click at [495, 283] on div at bounding box center [495, 284] width 8 height 8
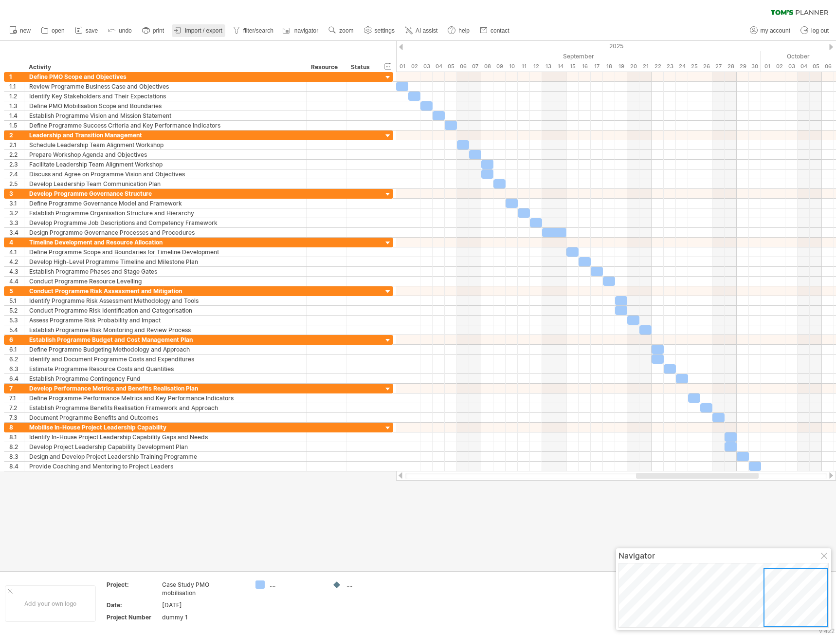
click at [213, 32] on span "import / export" at bounding box center [203, 30] width 37 height 7
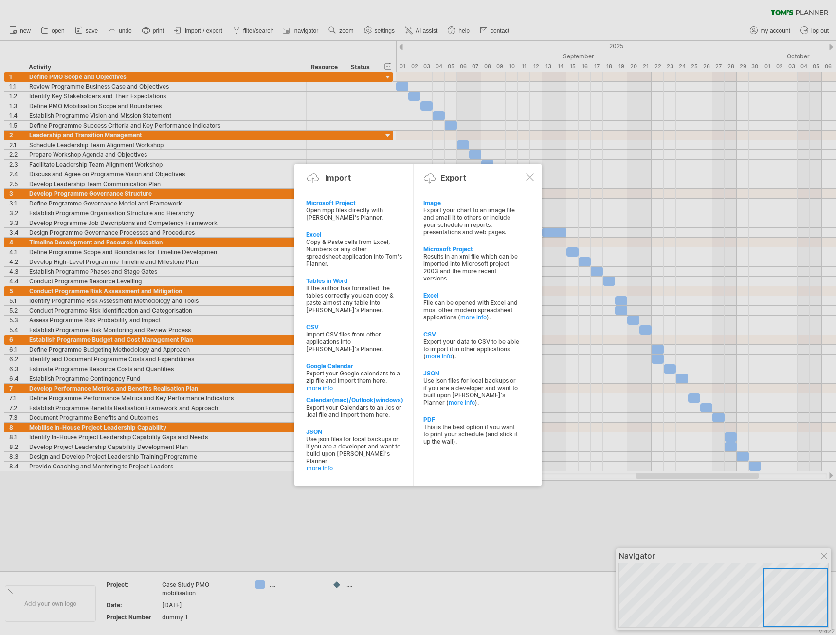
drag, startPoint x: 468, startPoint y: 221, endPoint x: 475, endPoint y: 530, distance: 308.7
click at [476, 532] on div "Trying to reach [DOMAIN_NAME] Connected again... 0% clear filter new 1" at bounding box center [418, 317] width 836 height 635
click at [467, 429] on div "This is the best option if you want to print your schedule (and stick it up the…" at bounding box center [471, 434] width 96 height 22
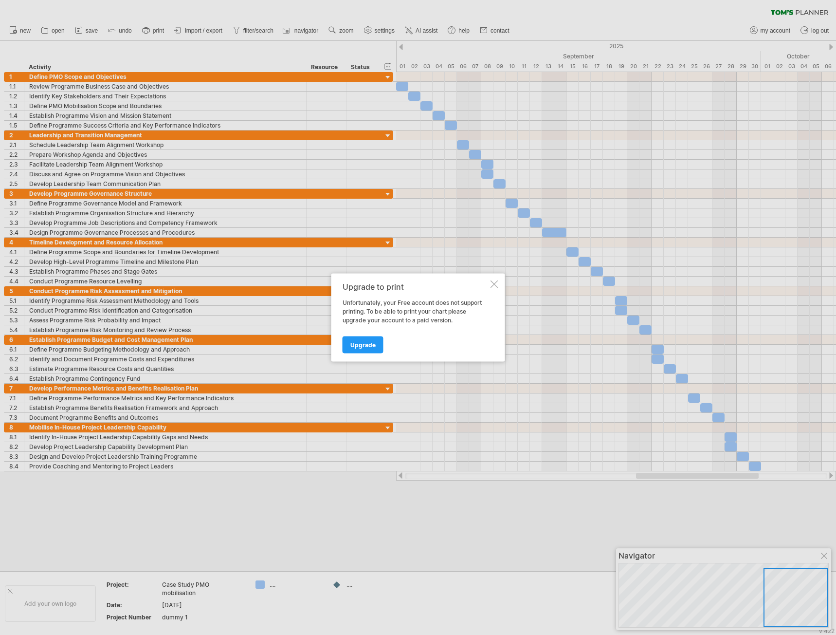
click at [493, 286] on div at bounding box center [495, 284] width 8 height 8
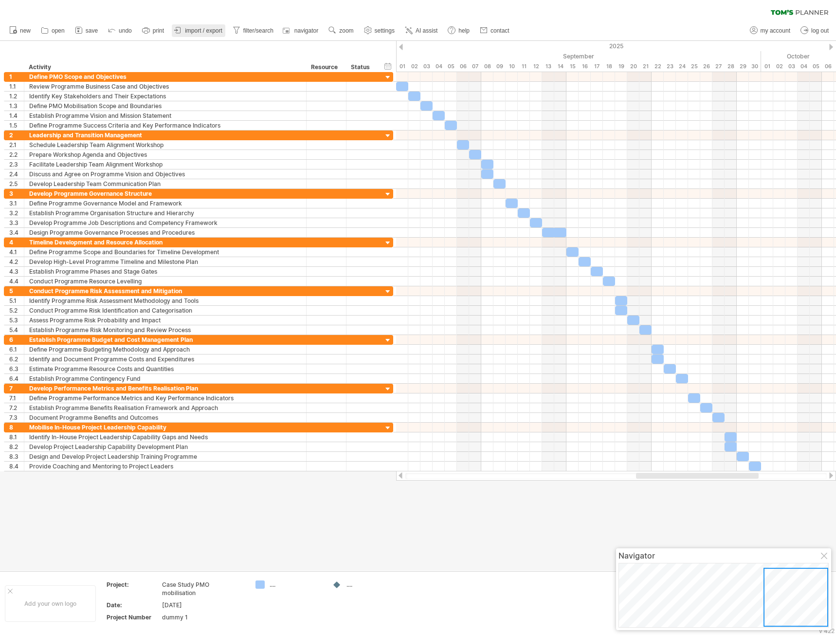
click at [207, 30] on span "import / export" at bounding box center [203, 30] width 37 height 7
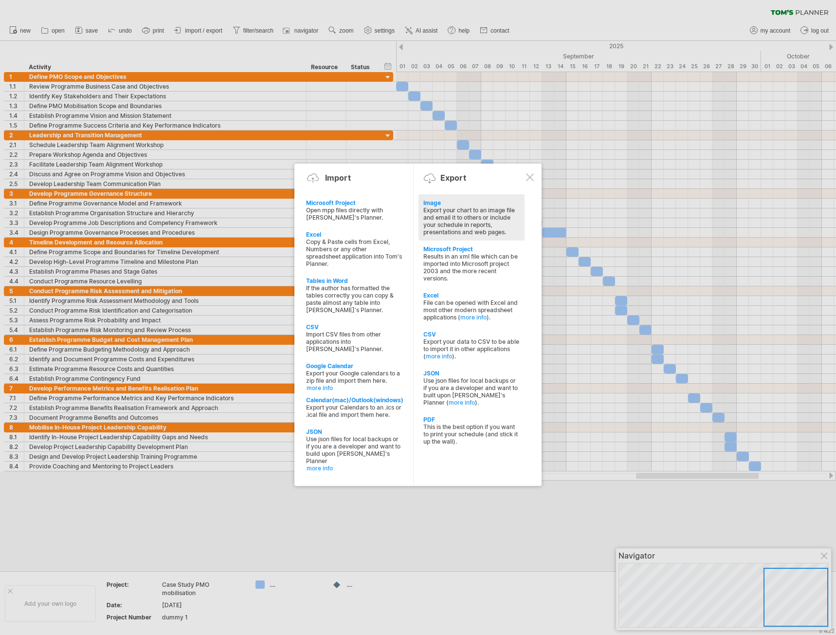
click at [464, 217] on div "Export your chart to an image file and email it to others or include your sched…" at bounding box center [471, 220] width 96 height 29
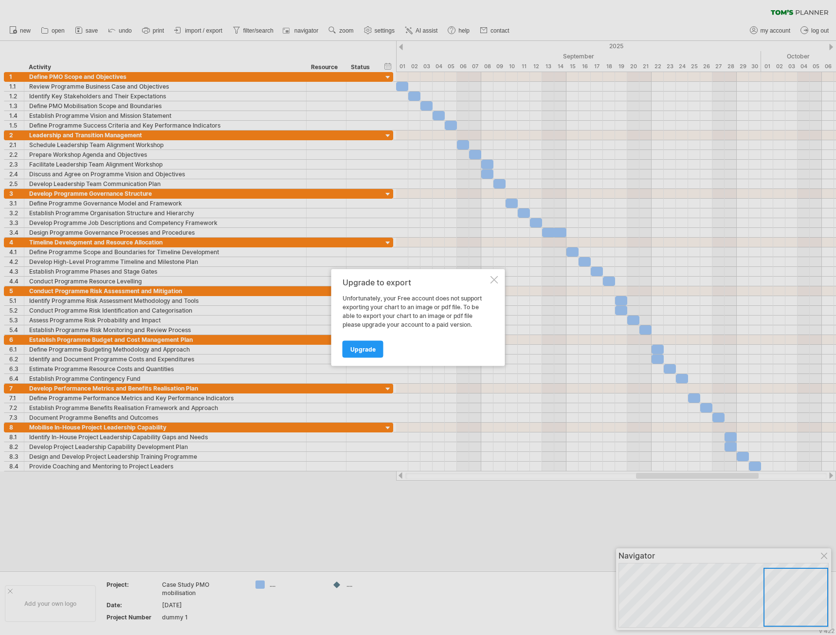
click at [495, 279] on div at bounding box center [495, 280] width 8 height 8
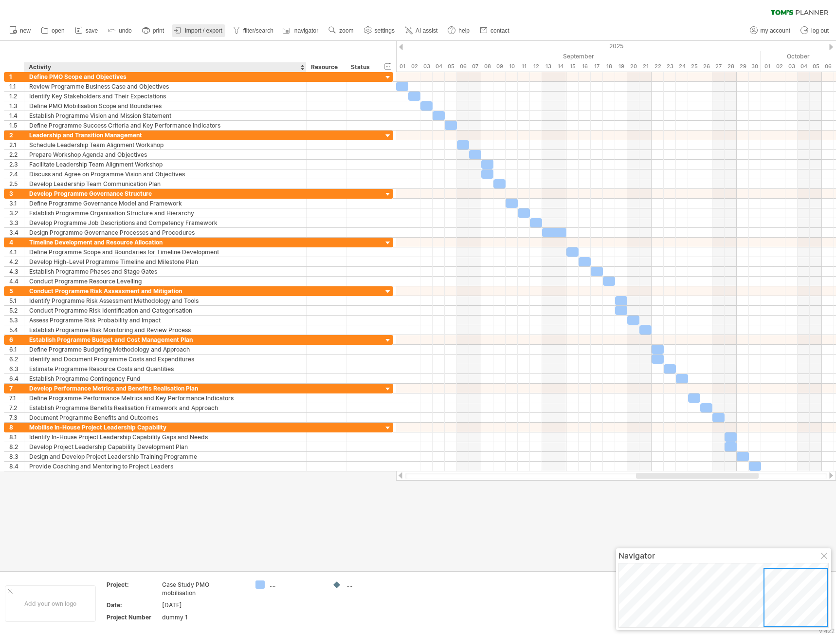
click at [206, 35] on link "import / export" at bounding box center [199, 30] width 54 height 13
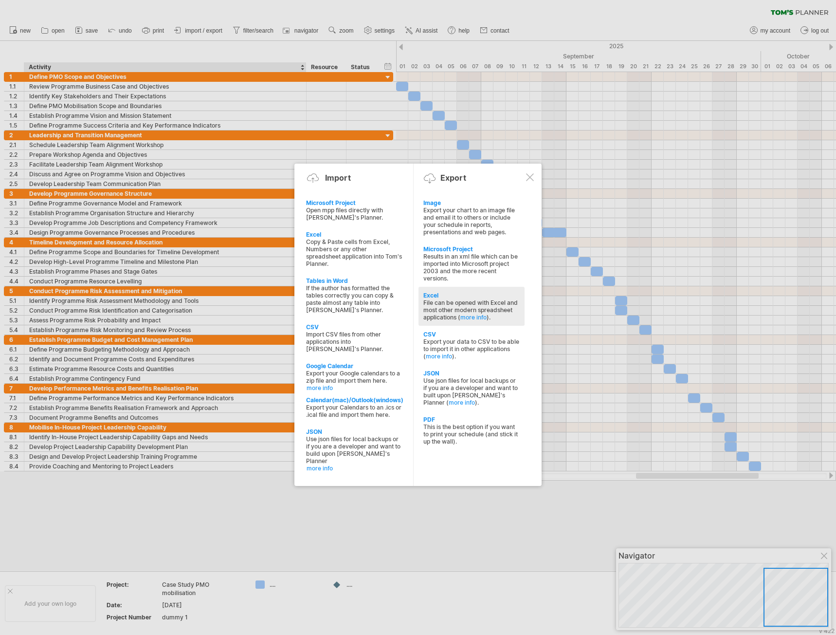
click at [477, 303] on div "File can be opened with Excel and most other modern spreadsheet applications ( …" at bounding box center [471, 310] width 96 height 22
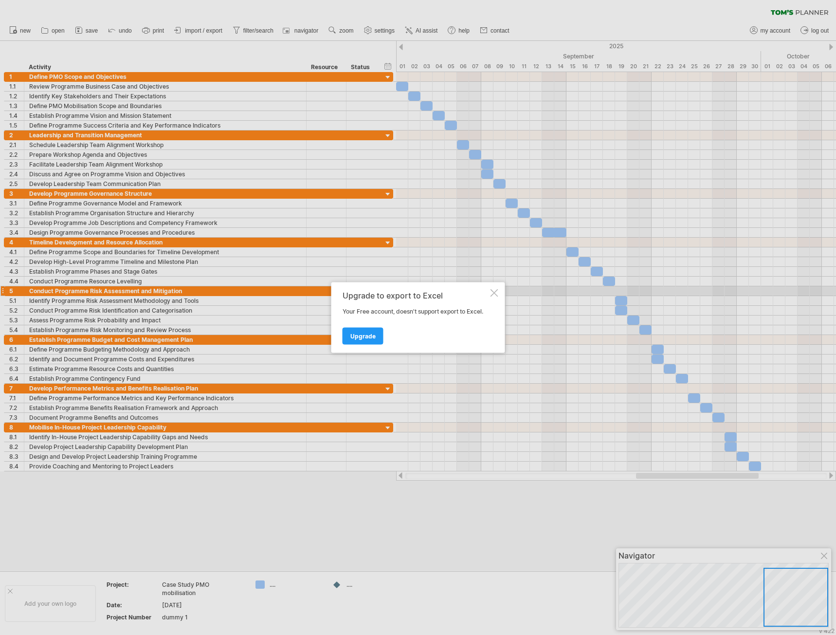
click at [495, 294] on div at bounding box center [495, 293] width 8 height 8
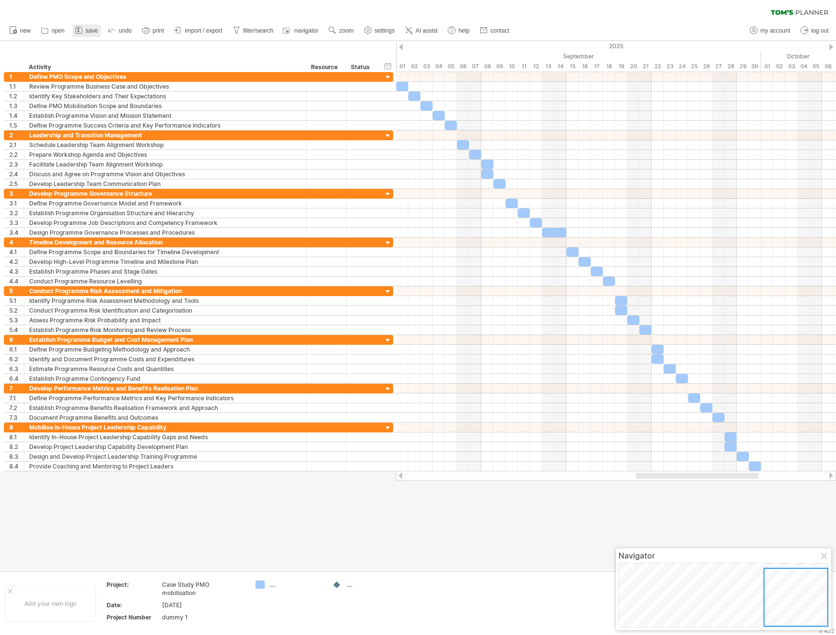
click at [89, 30] on span "save" at bounding box center [92, 30] width 12 height 7
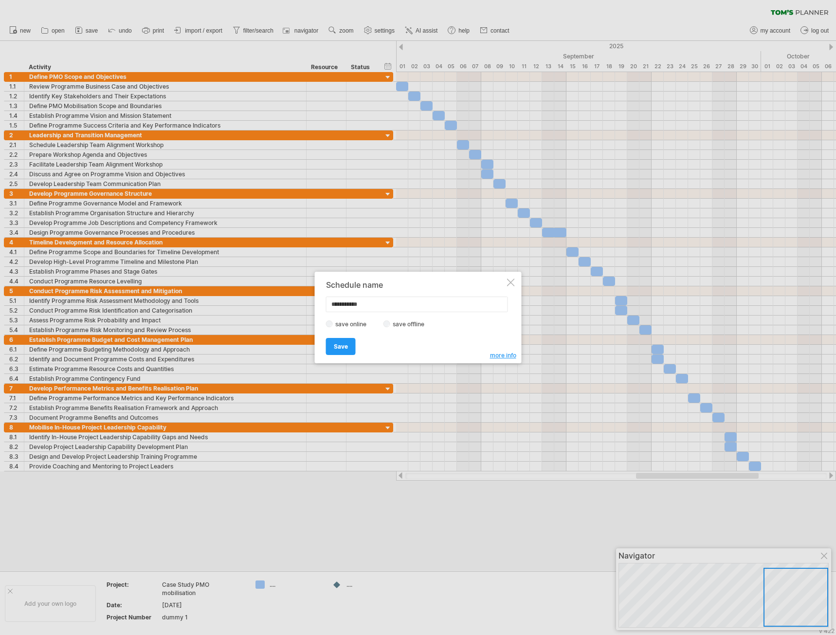
drag, startPoint x: 383, startPoint y: 301, endPoint x: 325, endPoint y: 300, distance: 57.9
click at [325, 300] on div "**********" at bounding box center [418, 318] width 207 height 92
click at [379, 306] on input "**********" at bounding box center [417, 304] width 182 height 16
drag, startPoint x: 379, startPoint y: 306, endPoint x: 323, endPoint y: 306, distance: 56.0
click at [323, 306] on div "**********" at bounding box center [418, 318] width 207 height 92
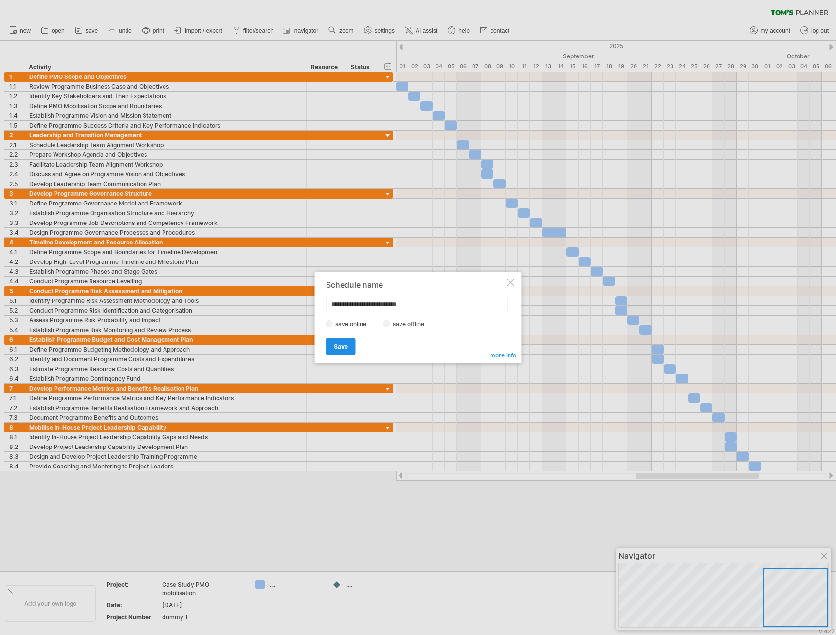
type input "**********"
click at [340, 343] on span "Save" at bounding box center [341, 346] width 14 height 7
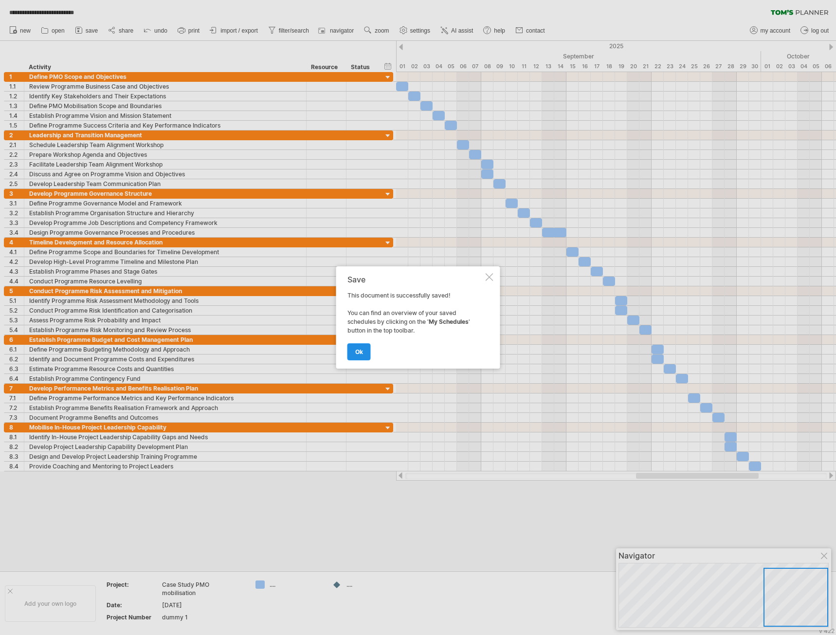
click at [365, 352] on link "ok" at bounding box center [359, 351] width 23 height 17
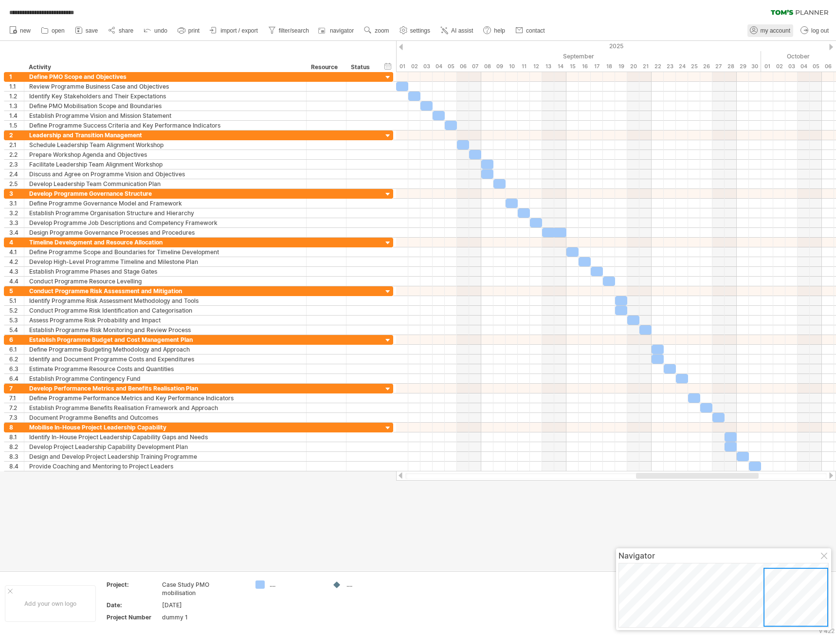
click at [786, 31] on span "my account" at bounding box center [776, 30] width 30 height 7
type input "**********"
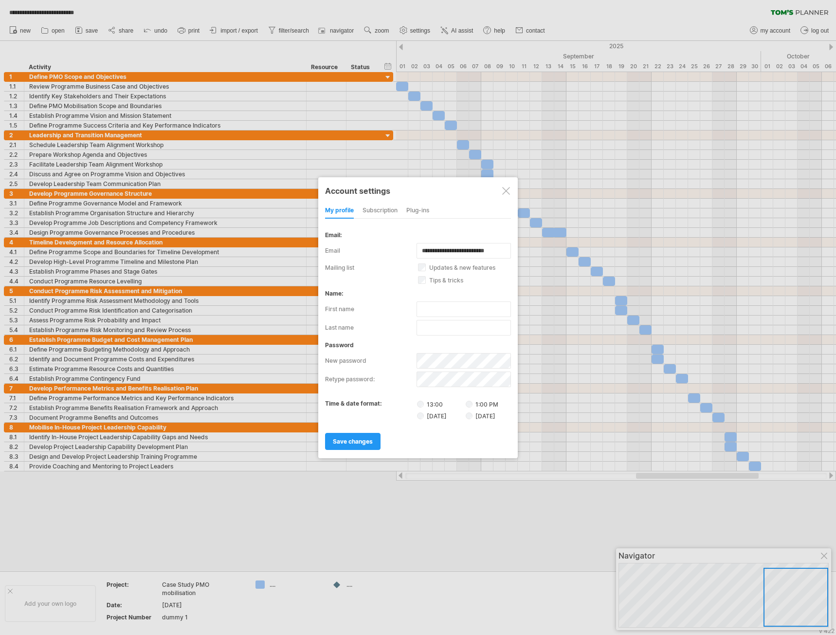
click at [505, 192] on div at bounding box center [506, 191] width 8 height 8
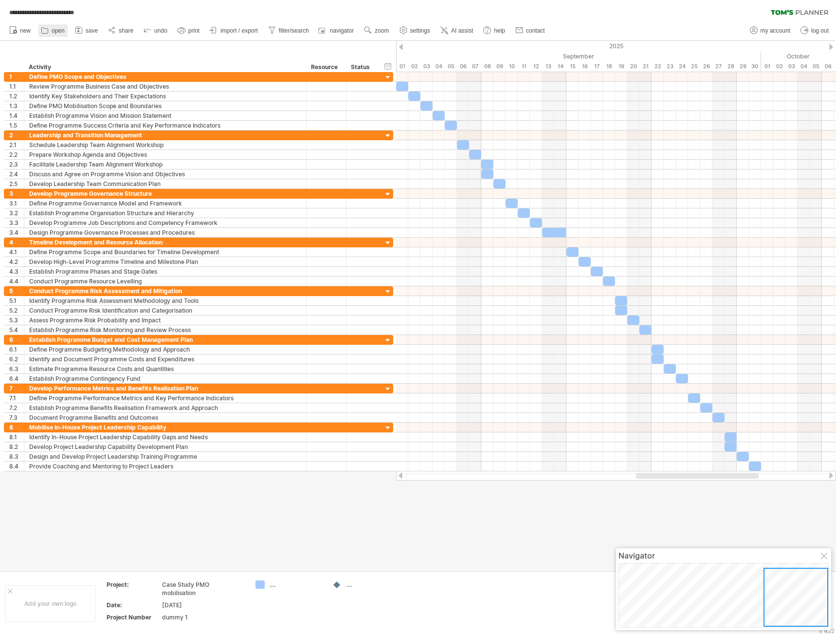
click at [61, 32] on span "open" at bounding box center [58, 30] width 13 height 7
type input "**********"
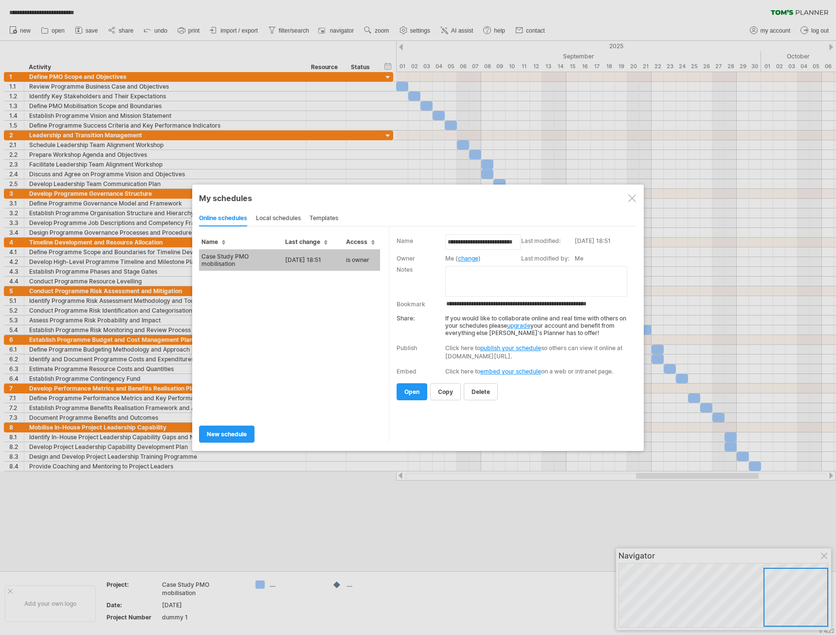
click at [278, 218] on div "local schedules" at bounding box center [278, 219] width 45 height 16
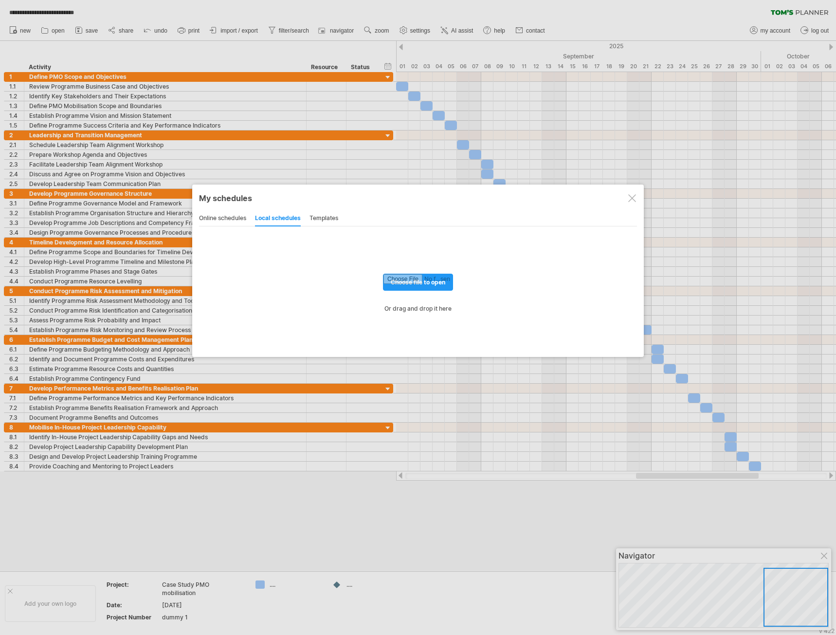
click at [227, 215] on div "online schedules" at bounding box center [222, 219] width 47 height 16
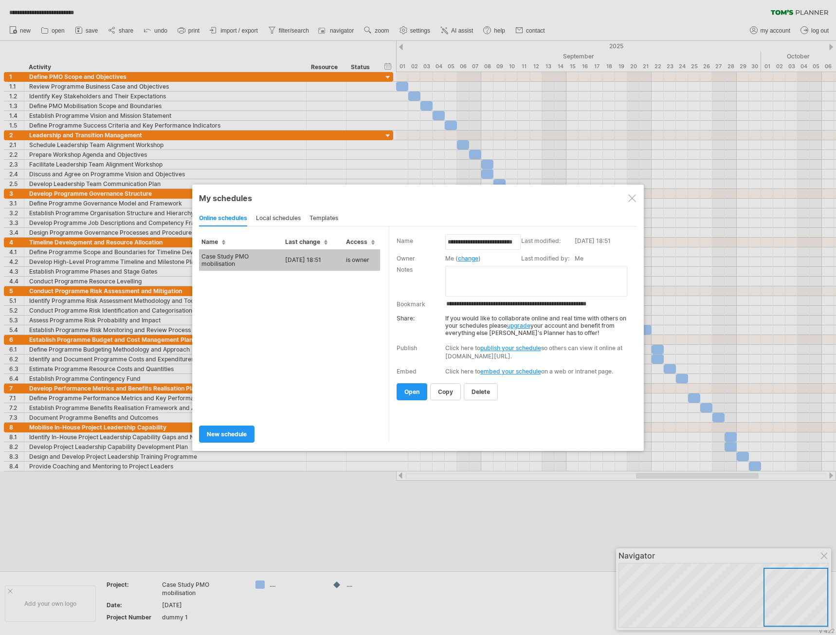
click at [486, 280] on textarea at bounding box center [536, 281] width 182 height 31
click at [633, 198] on div at bounding box center [632, 198] width 8 height 8
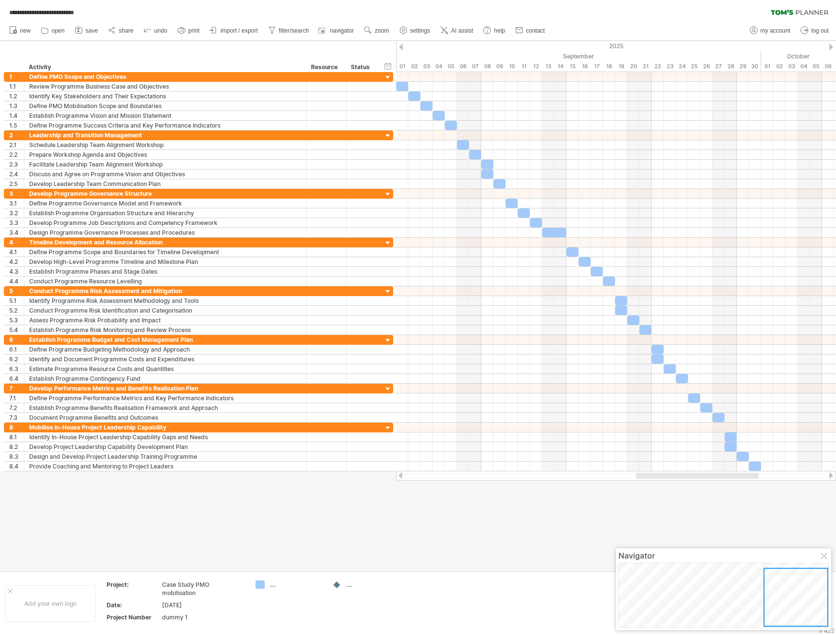
click at [441, 533] on div at bounding box center [418, 306] width 836 height 530
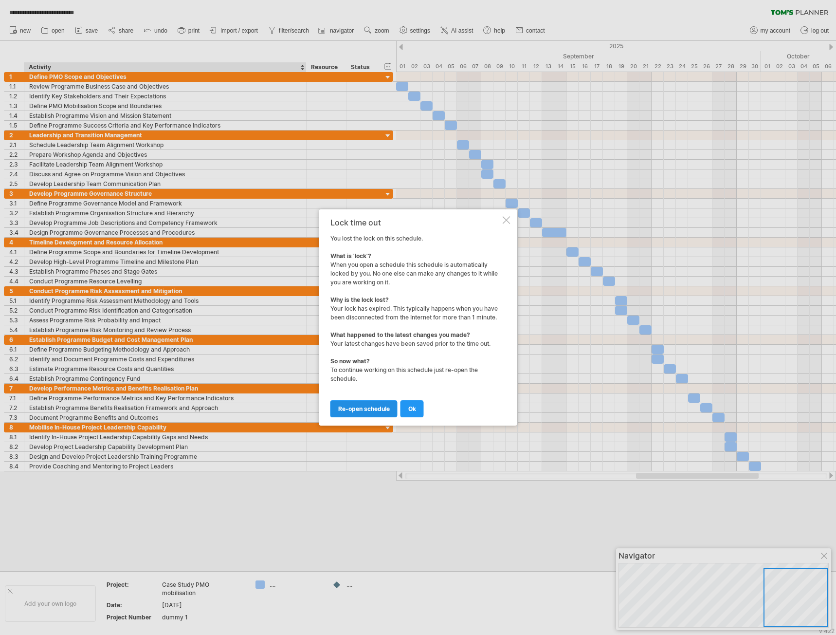
click at [384, 406] on span "re-open schedule" at bounding box center [364, 408] width 52 height 7
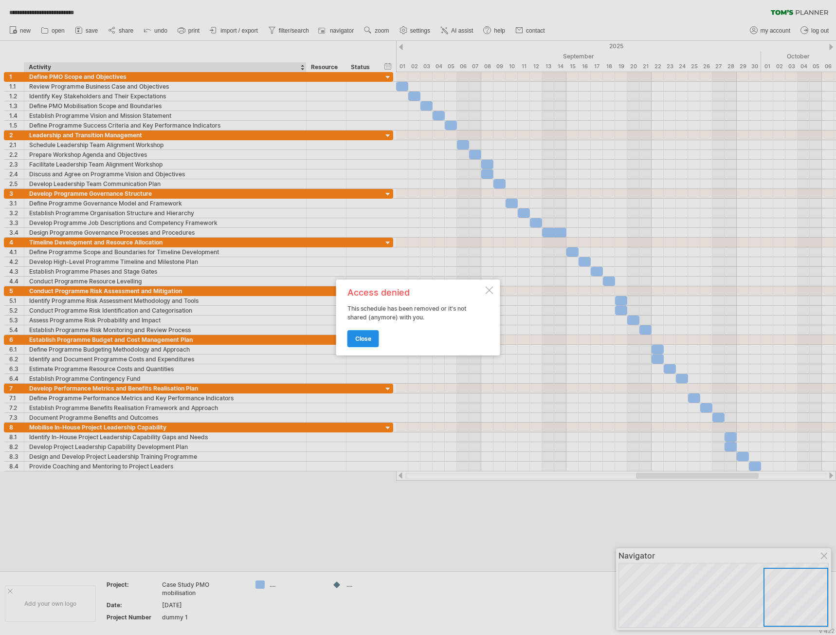
click at [367, 337] on span "close" at bounding box center [363, 338] width 16 height 7
